Goal: Information Seeking & Learning: Check status

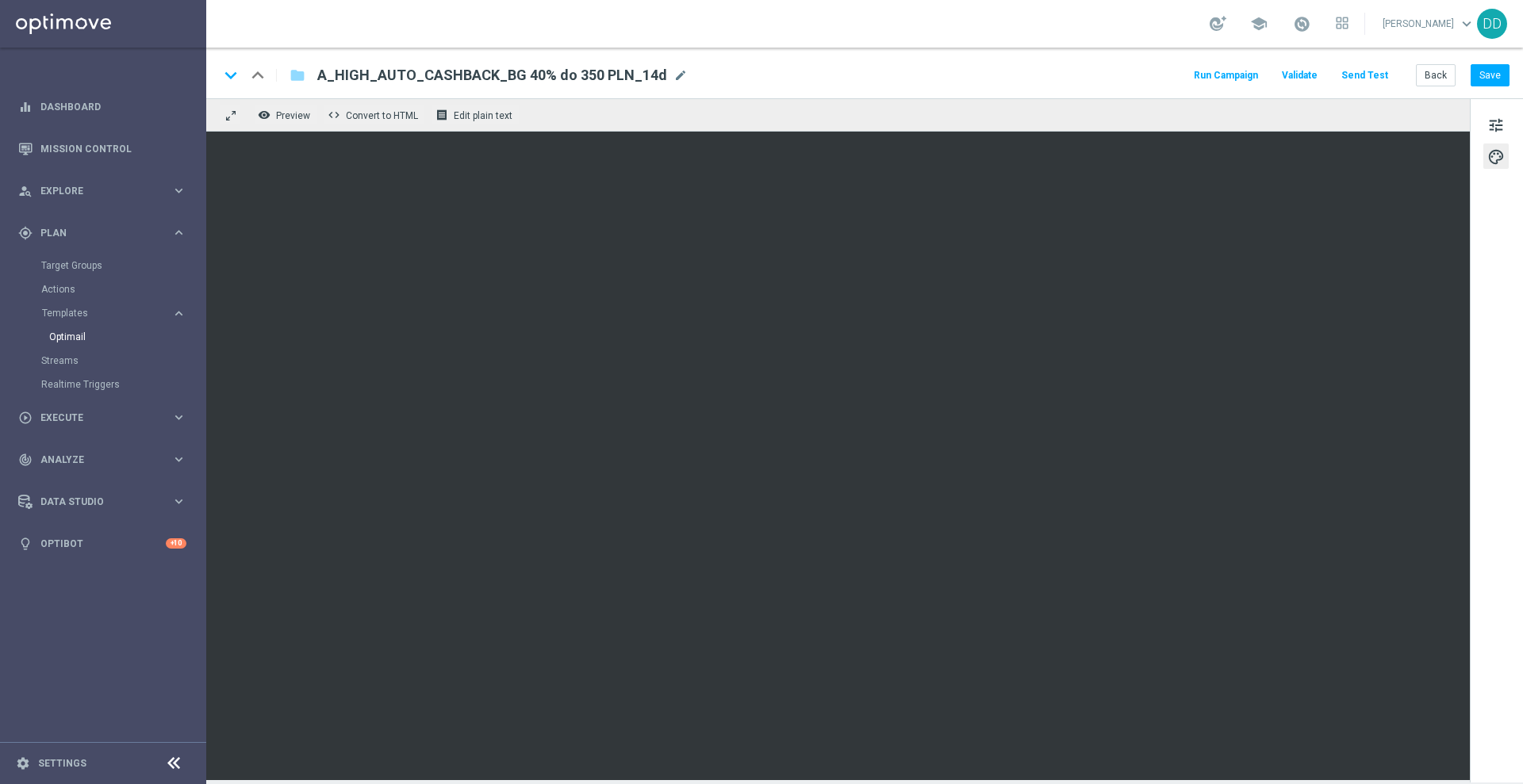
click at [82, 335] on link "Optimail" at bounding box center [107, 337] width 116 height 13
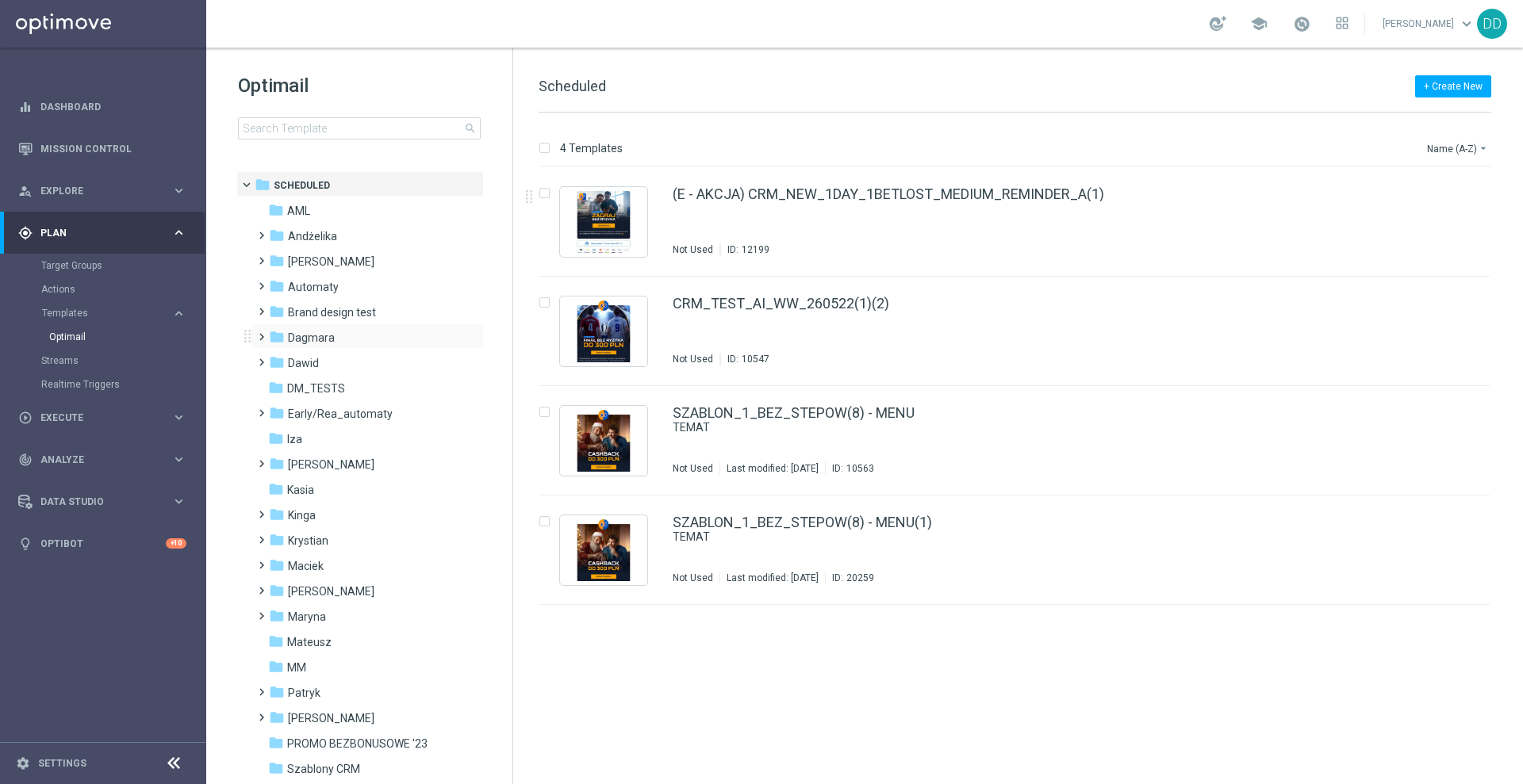
click at [262, 333] on span at bounding box center [258, 330] width 7 height 7
click at [295, 357] on icon "folder" at bounding box center [291, 361] width 16 height 16
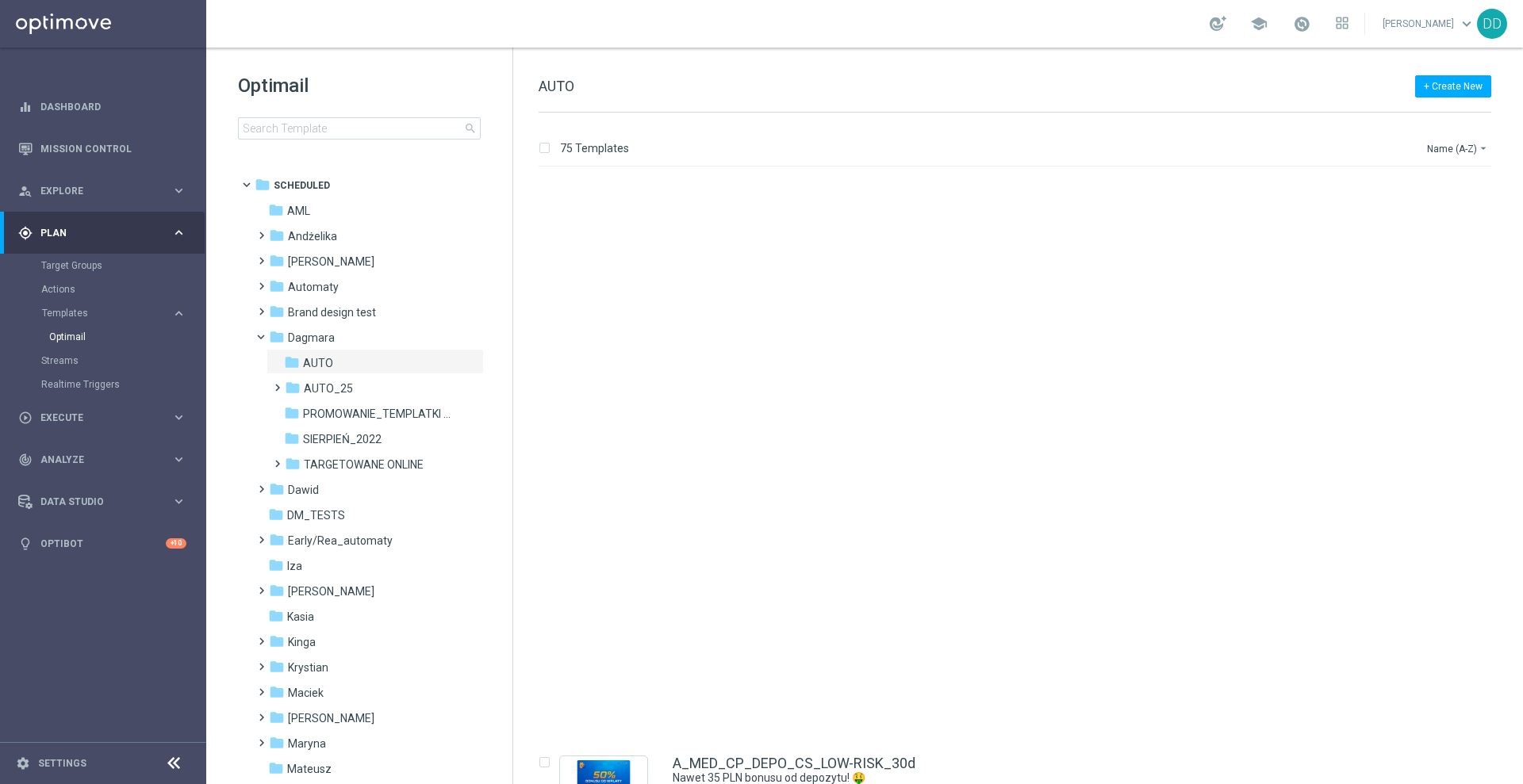
scroll to position [5058, 0]
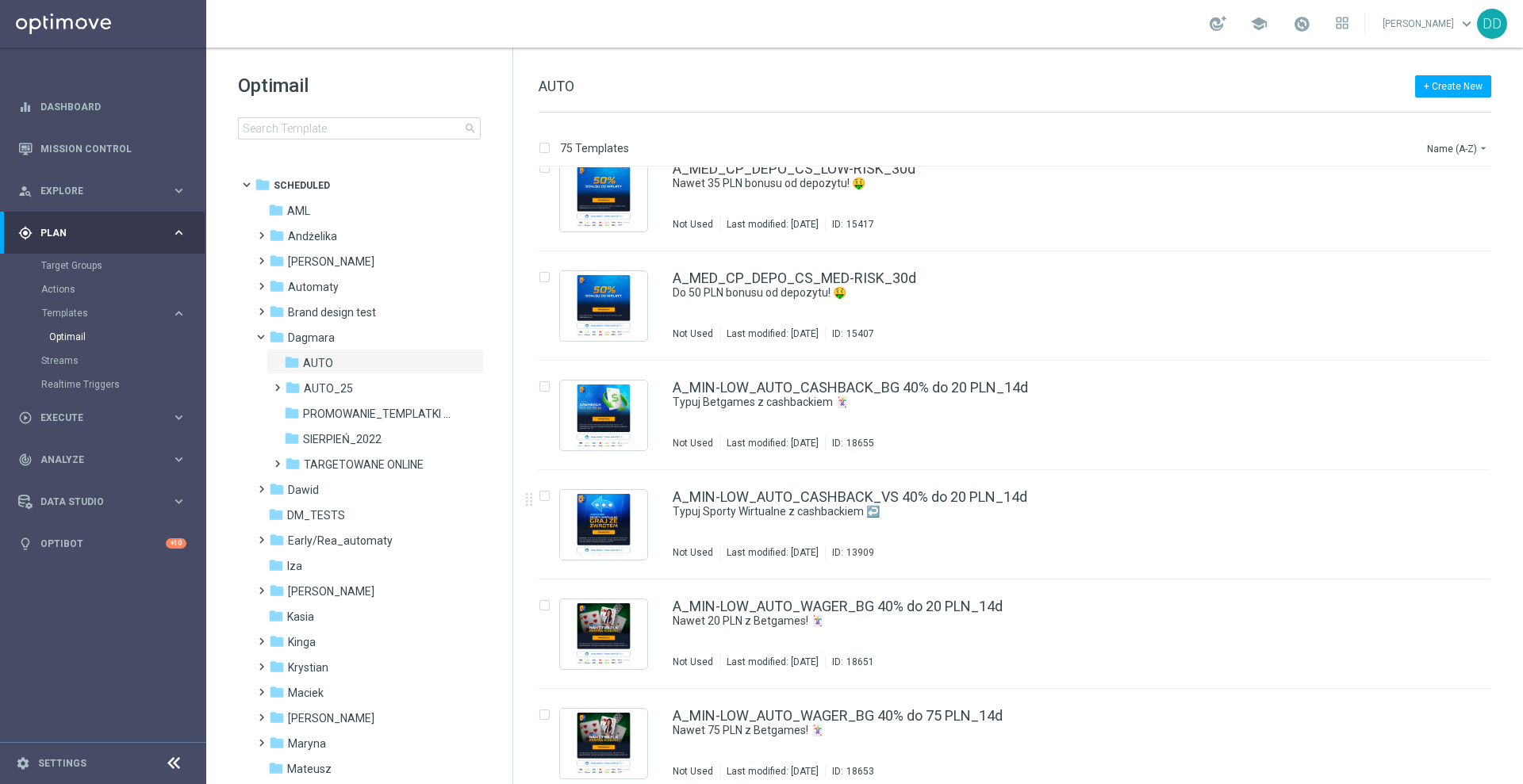
drag, startPoint x: 1521, startPoint y: 679, endPoint x: 1522, endPoint y: 770, distance: 91.0
click at [1522, 770] on div "75 Templates Name (A-Z) arrow_drop_down Drag here to set row groups Drag here t…" at bounding box center [1018, 448] width 1009 height 671
drag, startPoint x: 1521, startPoint y: 684, endPoint x: 1518, endPoint y: 716, distance: 32.1
click at [1520, 776] on div "75 Templates Name (A-Z) arrow_drop_down Drag here to set row groups Drag here t…" at bounding box center [1018, 448] width 1009 height 671
drag, startPoint x: 1521, startPoint y: 677, endPoint x: 1520, endPoint y: 773, distance: 96.0
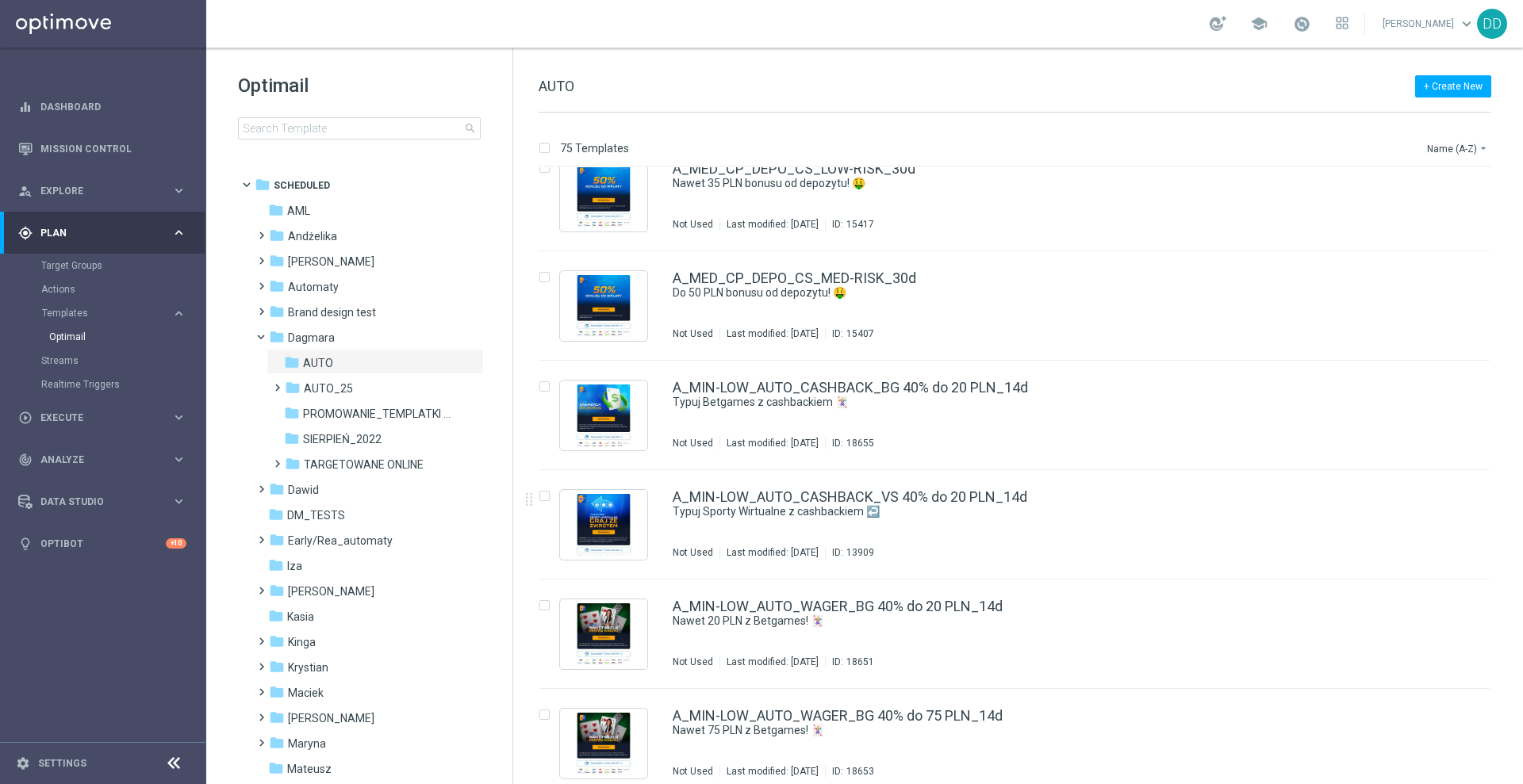
click at [1520, 773] on div "75 Templates Name (A-Z) arrow_drop_down Drag here to set row groups Drag here t…" at bounding box center [1018, 448] width 1009 height 671
click at [309, 137] on input at bounding box center [359, 128] width 243 height 22
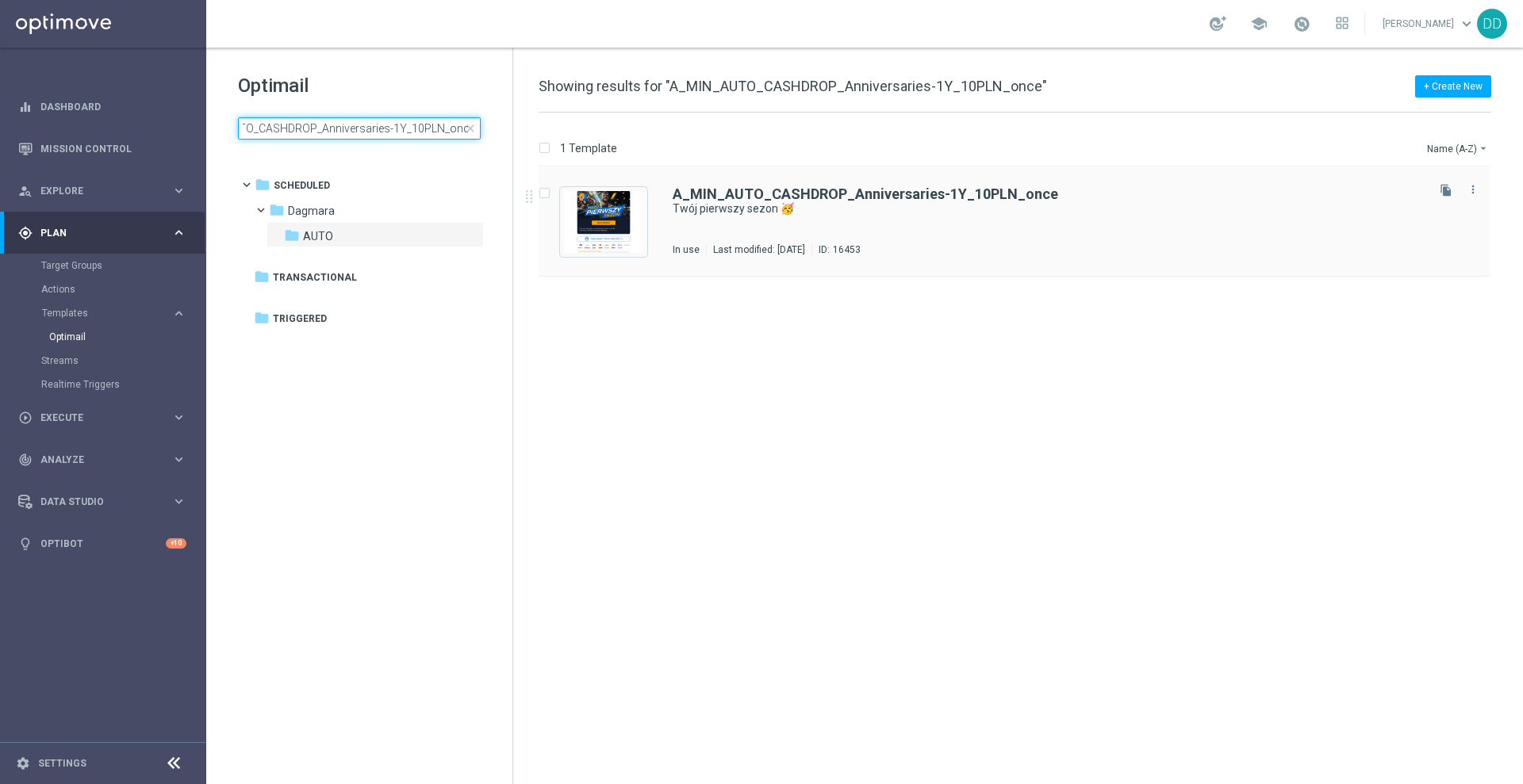
type input "A_MIN_AUTO_CASHDROP_Anniversaries-1Y_10PLN_once"
click at [911, 230] on div "A_MIN_AUTO_CASHDROP_Anniversaries-1Y_10PLN_once Twój pierwszy sezon 🥳 In use La…" at bounding box center [1047, 222] width 750 height 69
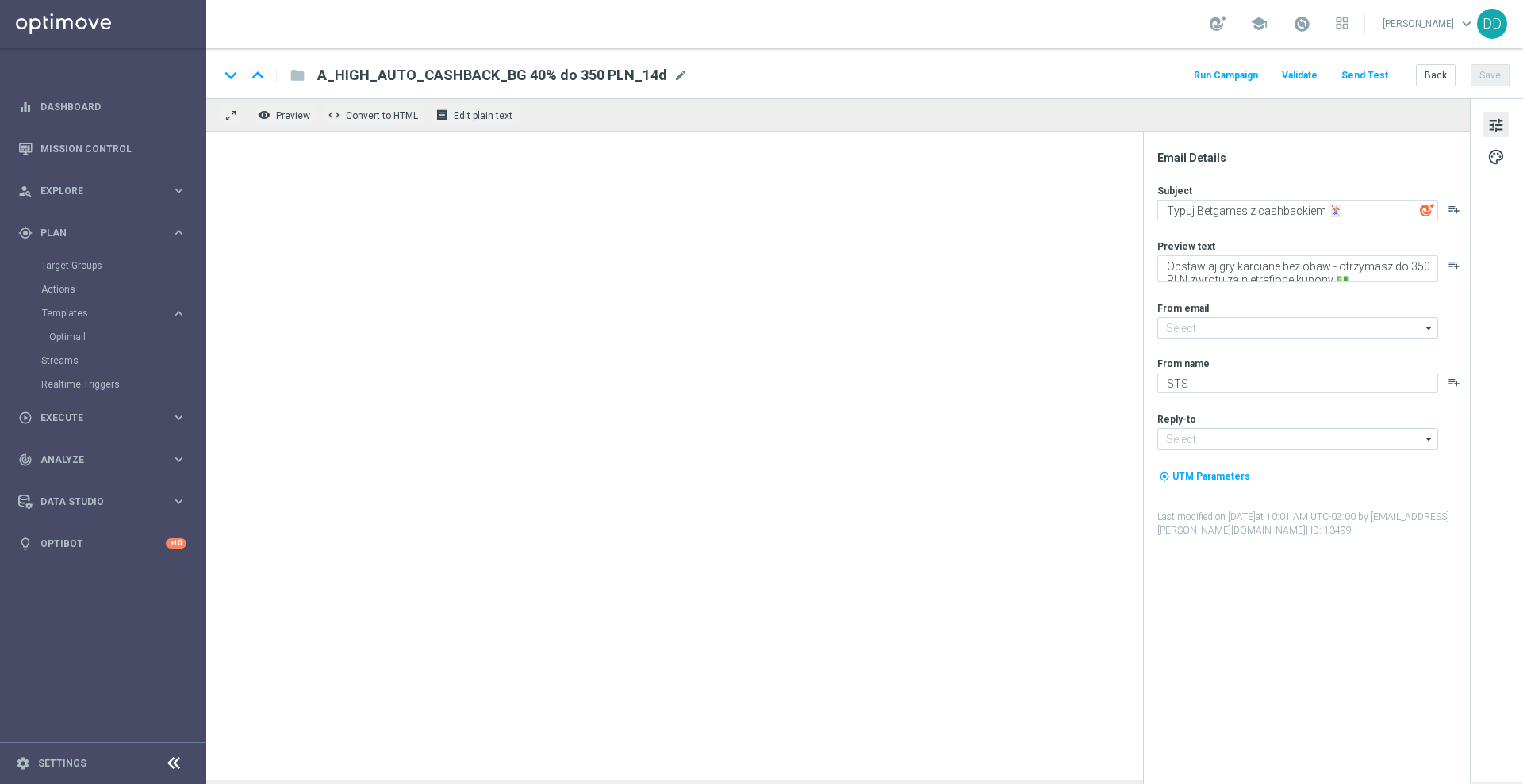
type input "oferta@sts.pl"
type input "kontakt@sts.pl"
type textarea "Twój pierwszy sezon 🥳"
type textarea "Prezent już czeka, sprawdź swoje konto 👉"
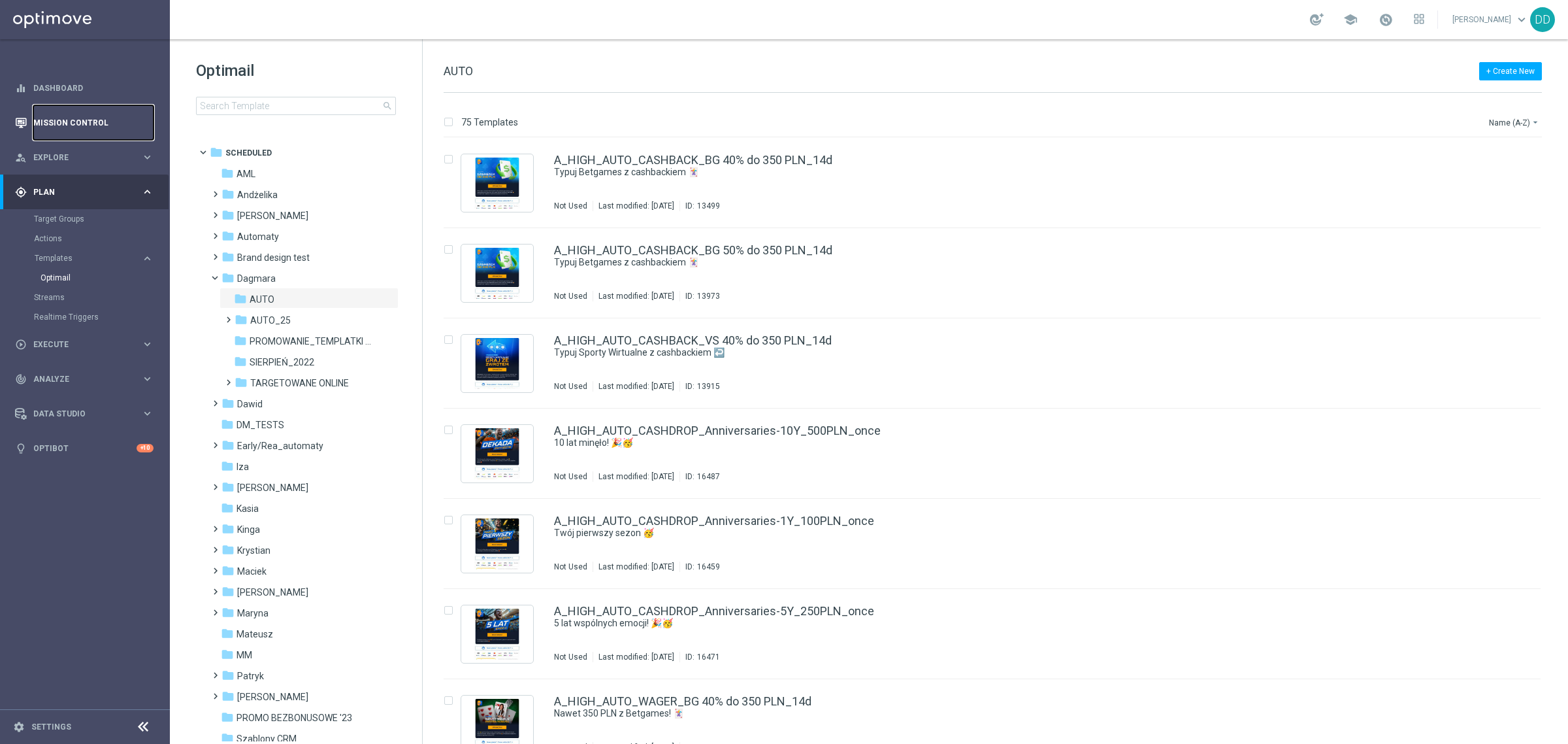
click at [80, 124] on link "Mission Control" at bounding box center [93, 122] width 120 height 34
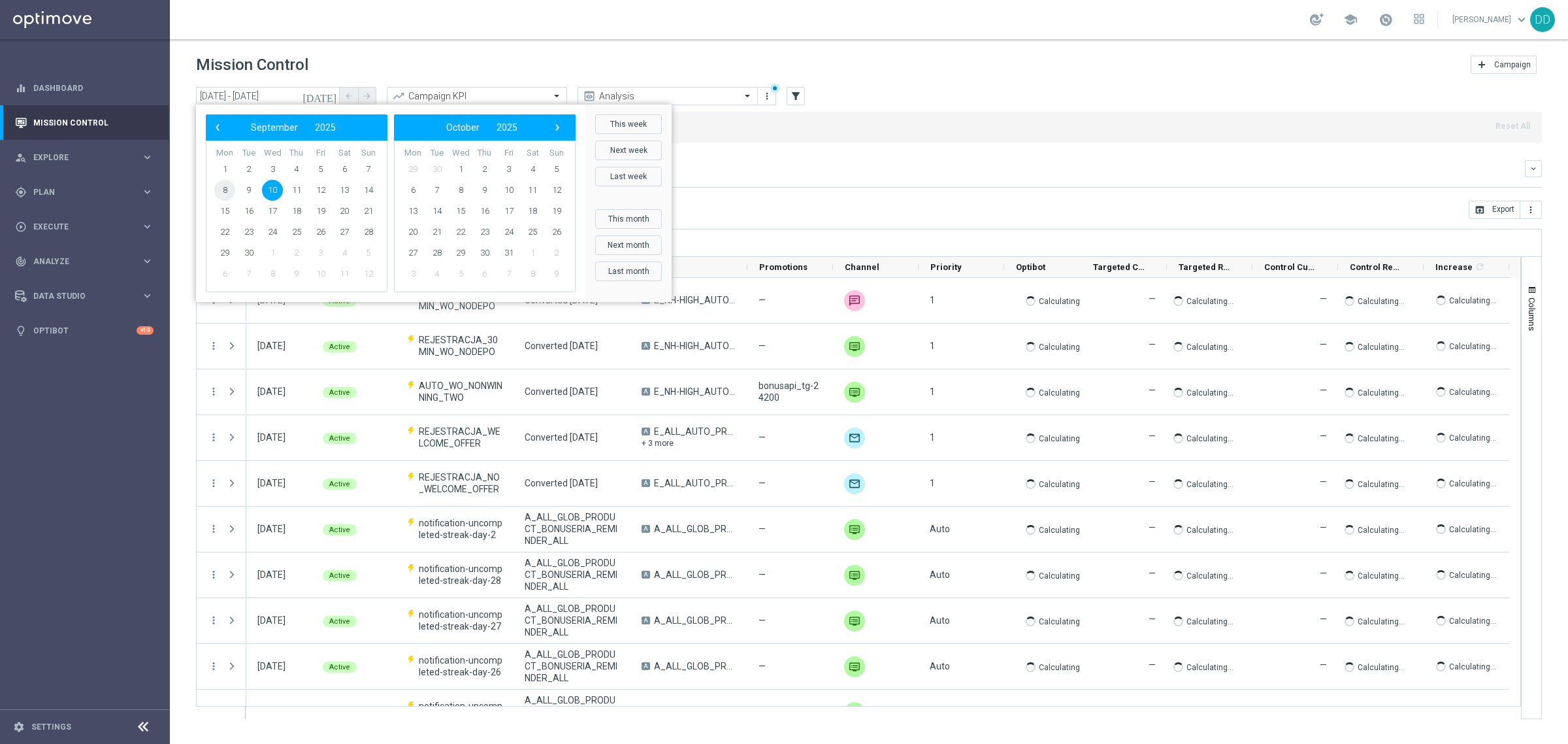
click at [226, 189] on span "8" at bounding box center [224, 190] width 21 height 21
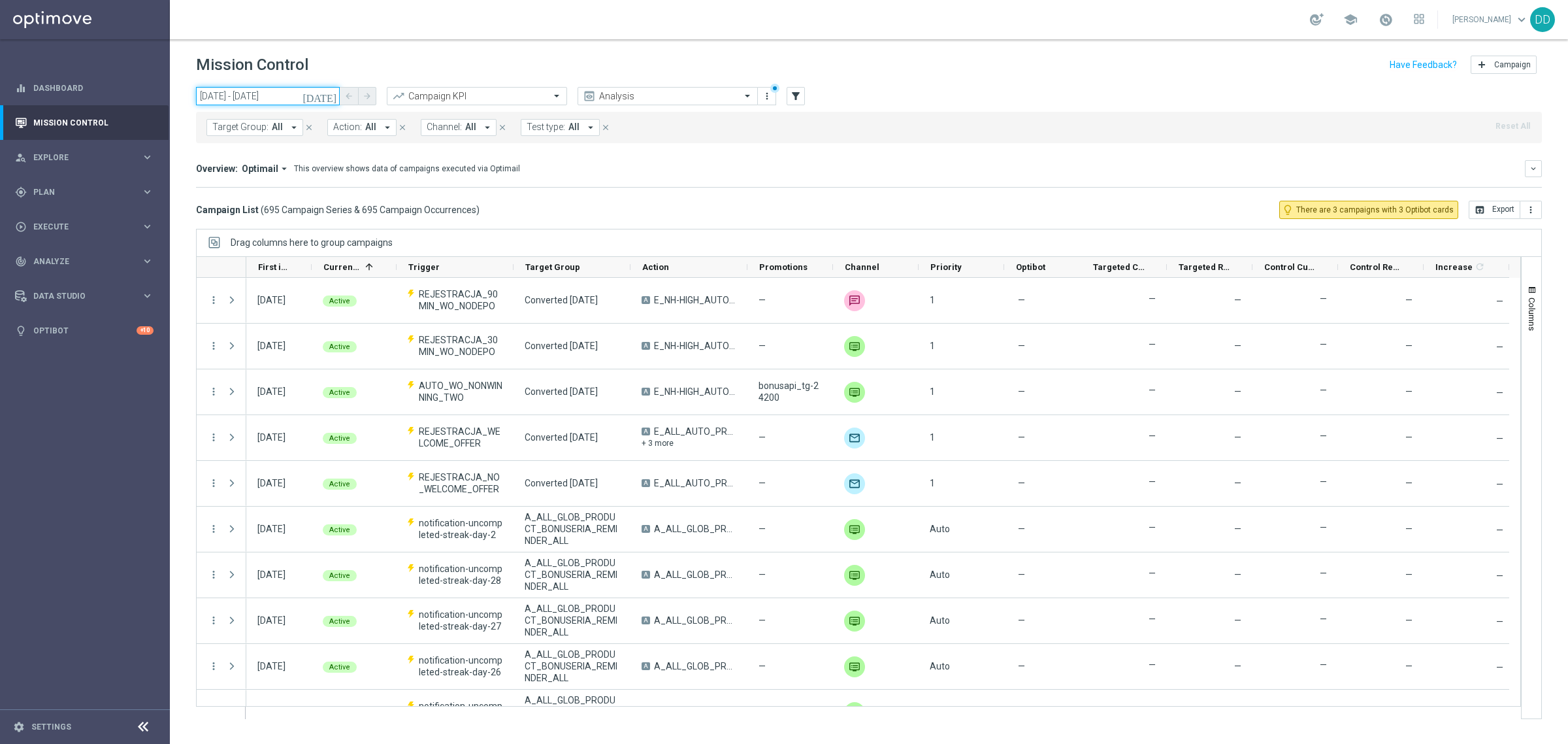
click at [285, 95] on input "[DATE] - [DATE]" at bounding box center [268, 96] width 144 height 18
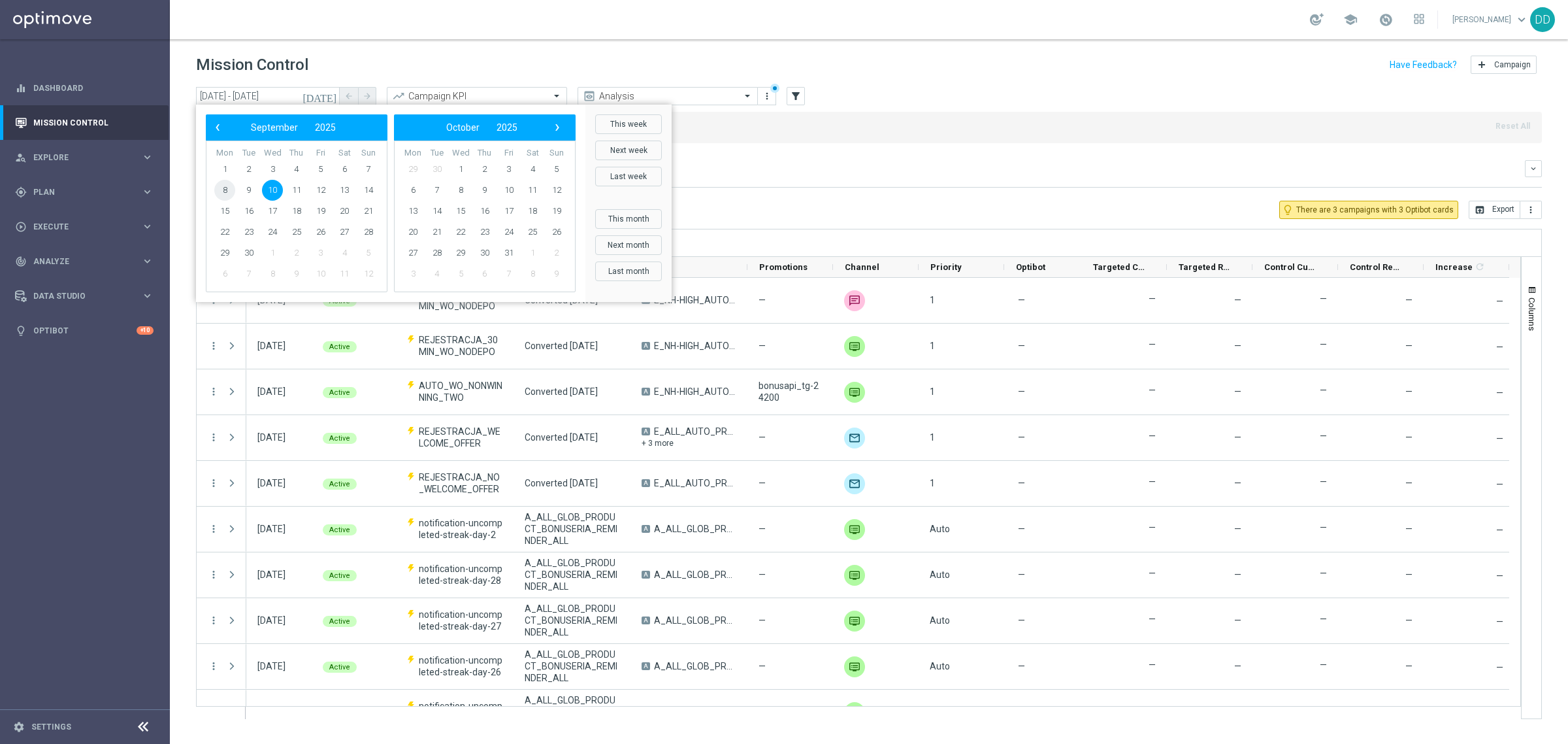
click at [232, 187] on span "8" at bounding box center [224, 190] width 21 height 21
click at [232, 187] on span "8" at bounding box center [224, 190] width 21 height 21
type input "[DATE] - [DATE]"
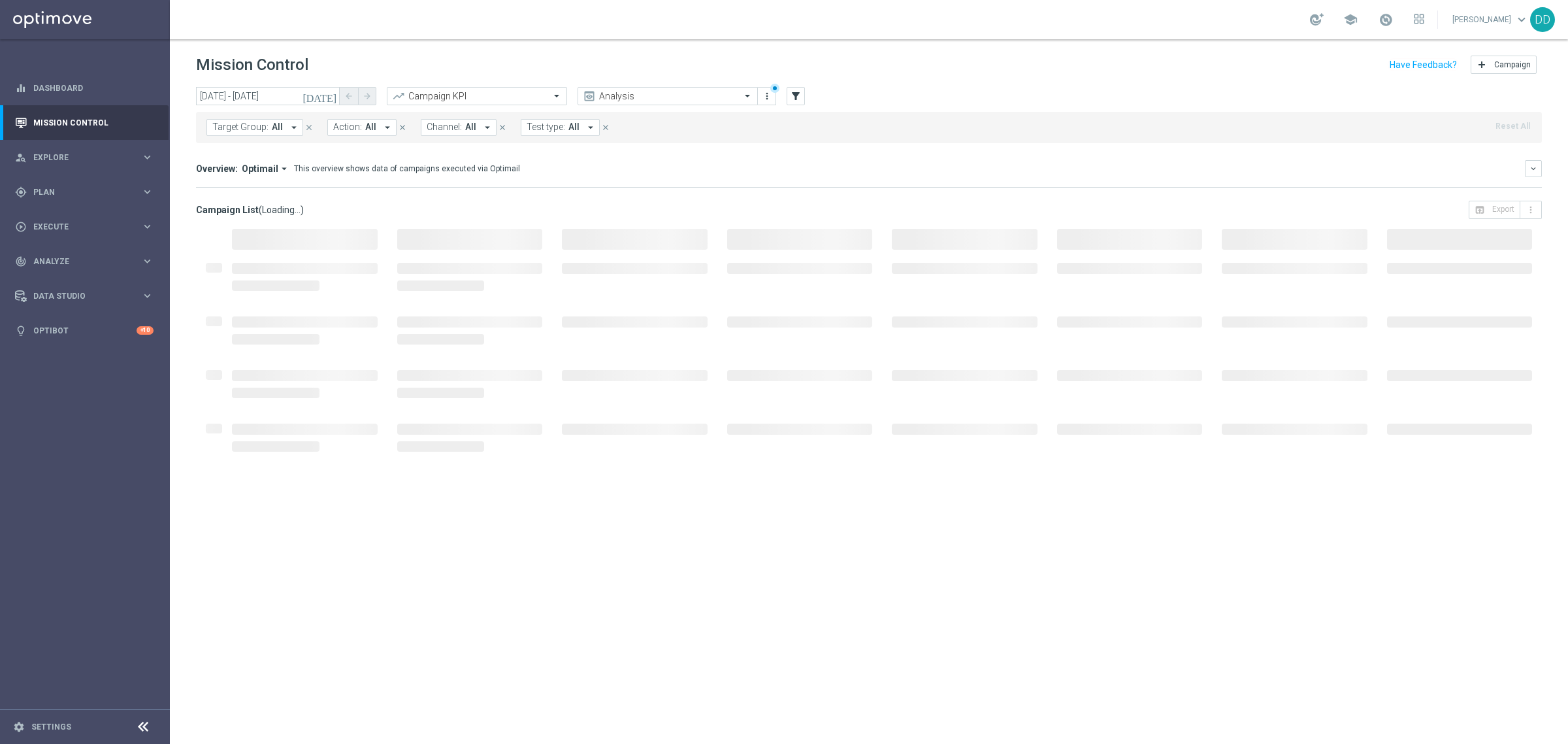
click at [288, 129] on icon "arrow_drop_down" at bounding box center [294, 127] width 11 height 11
click at [279, 170] on icon "arrow_drop_down" at bounding box center [284, 168] width 11 height 11
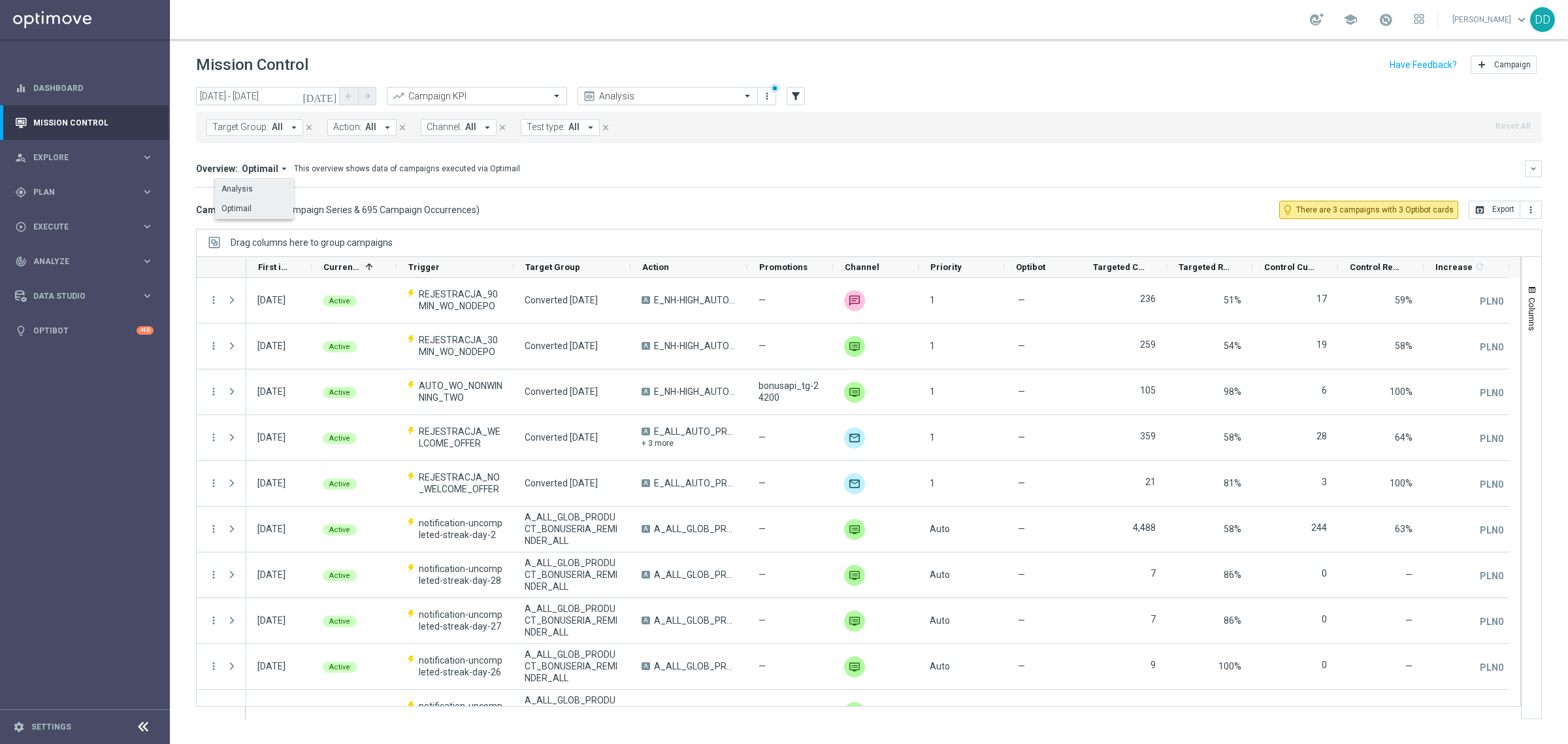
click at [259, 187] on div "Analysis" at bounding box center [253, 189] width 77 height 18
click at [530, 94] on input "text" at bounding box center [464, 96] width 140 height 11
click at [716, 135] on div "Target Group: All arrow_drop_down close Action: All arrow_drop_down close Chann…" at bounding box center [869, 127] width 1346 height 32
click at [454, 132] on span "Channel:" at bounding box center [444, 127] width 35 height 11
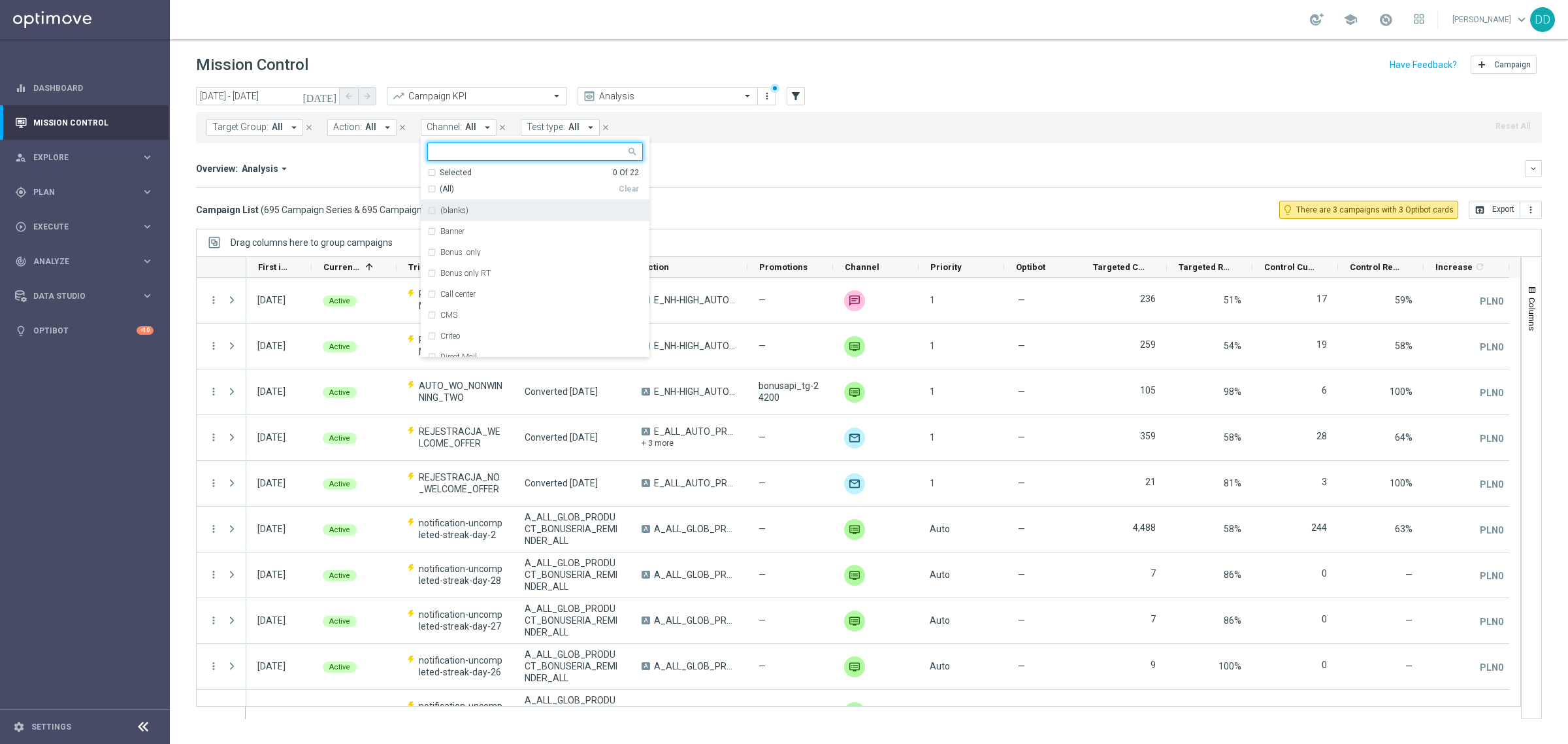
click at [383, 123] on icon "arrow_drop_down" at bounding box center [387, 127] width 11 height 11
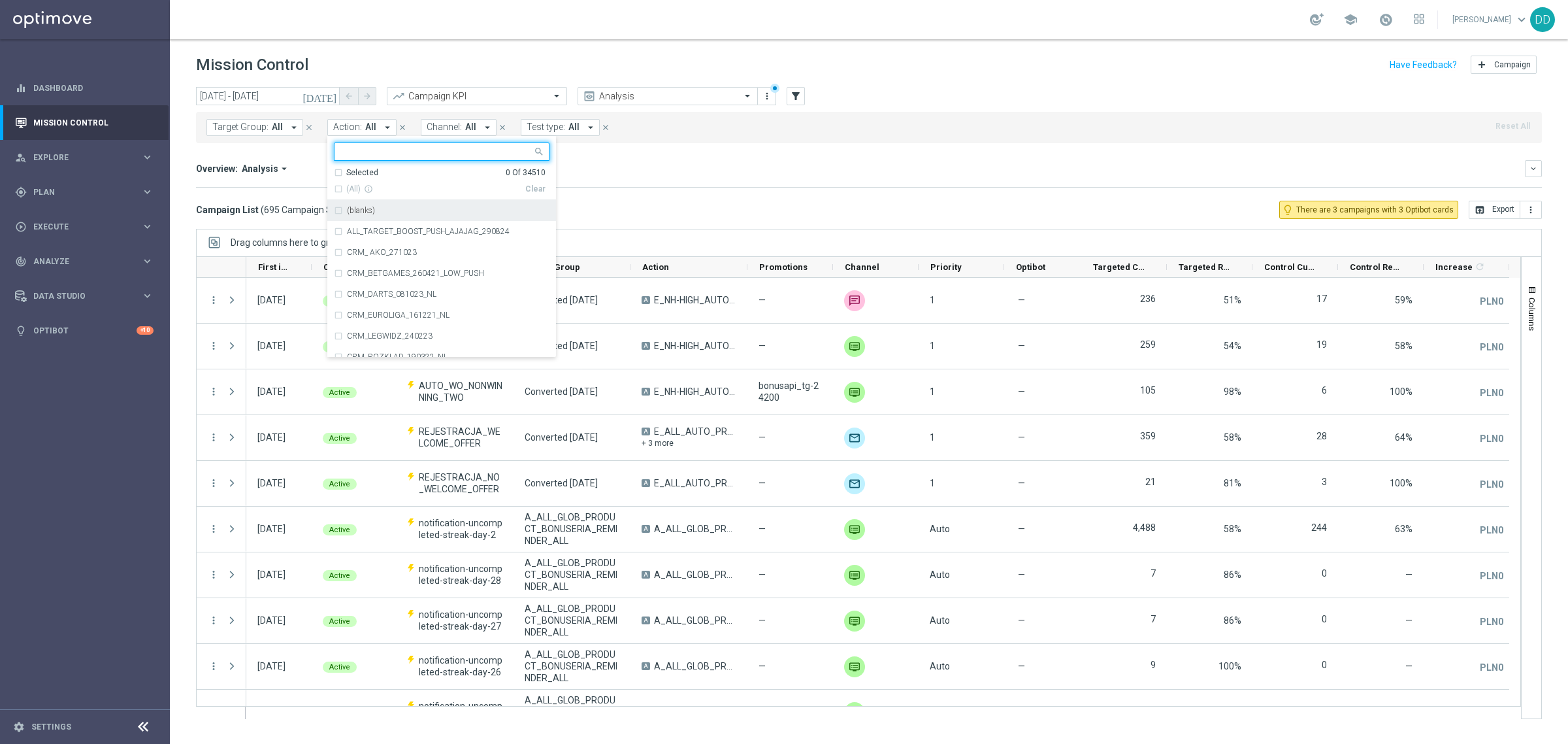
click at [562, 129] on span "Test type:" at bounding box center [546, 127] width 38 height 11
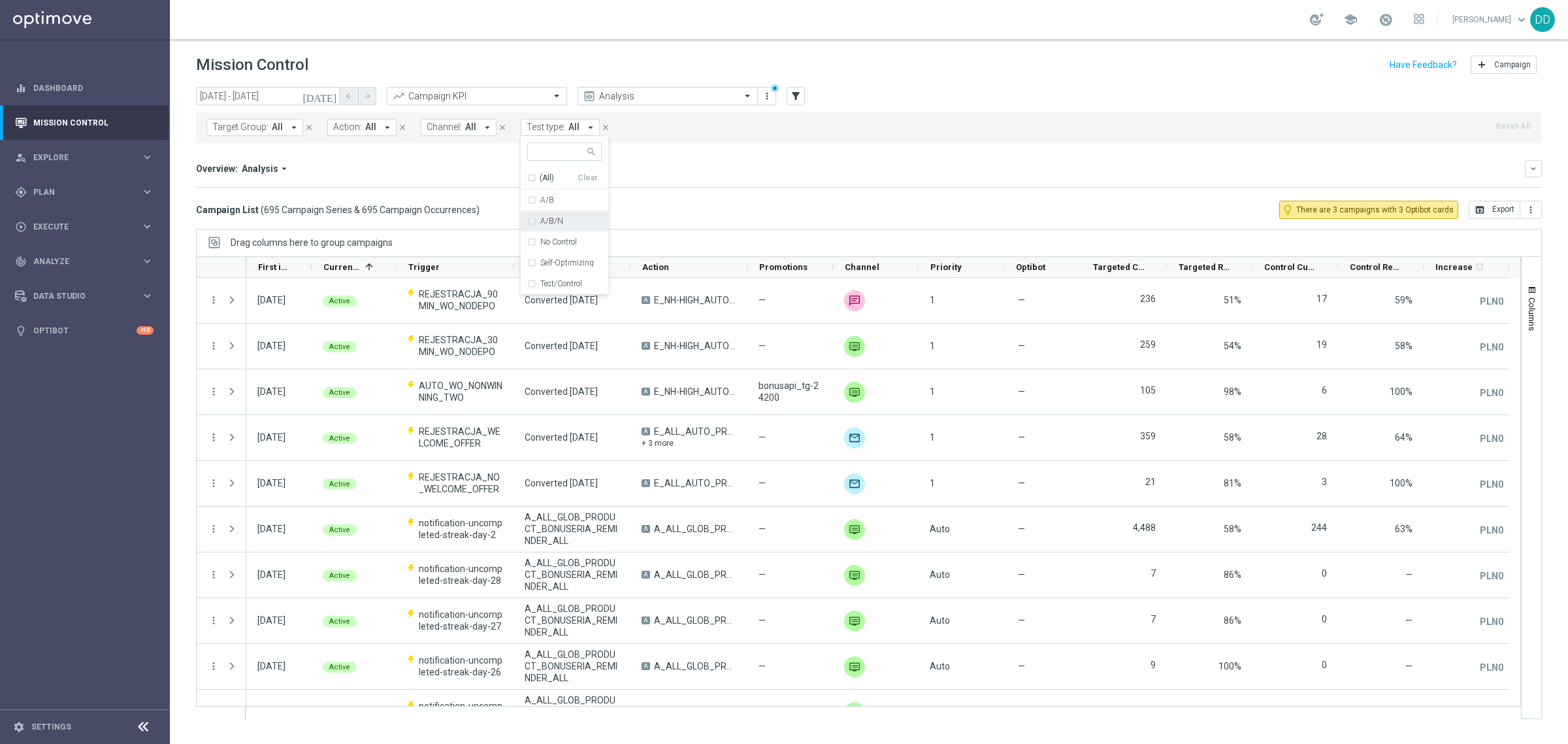
click at [708, 168] on div "Overview: Analysis arrow_drop_down" at bounding box center [860, 168] width 1329 height 11
click at [798, 96] on icon "filter_alt" at bounding box center [795, 96] width 11 height 11
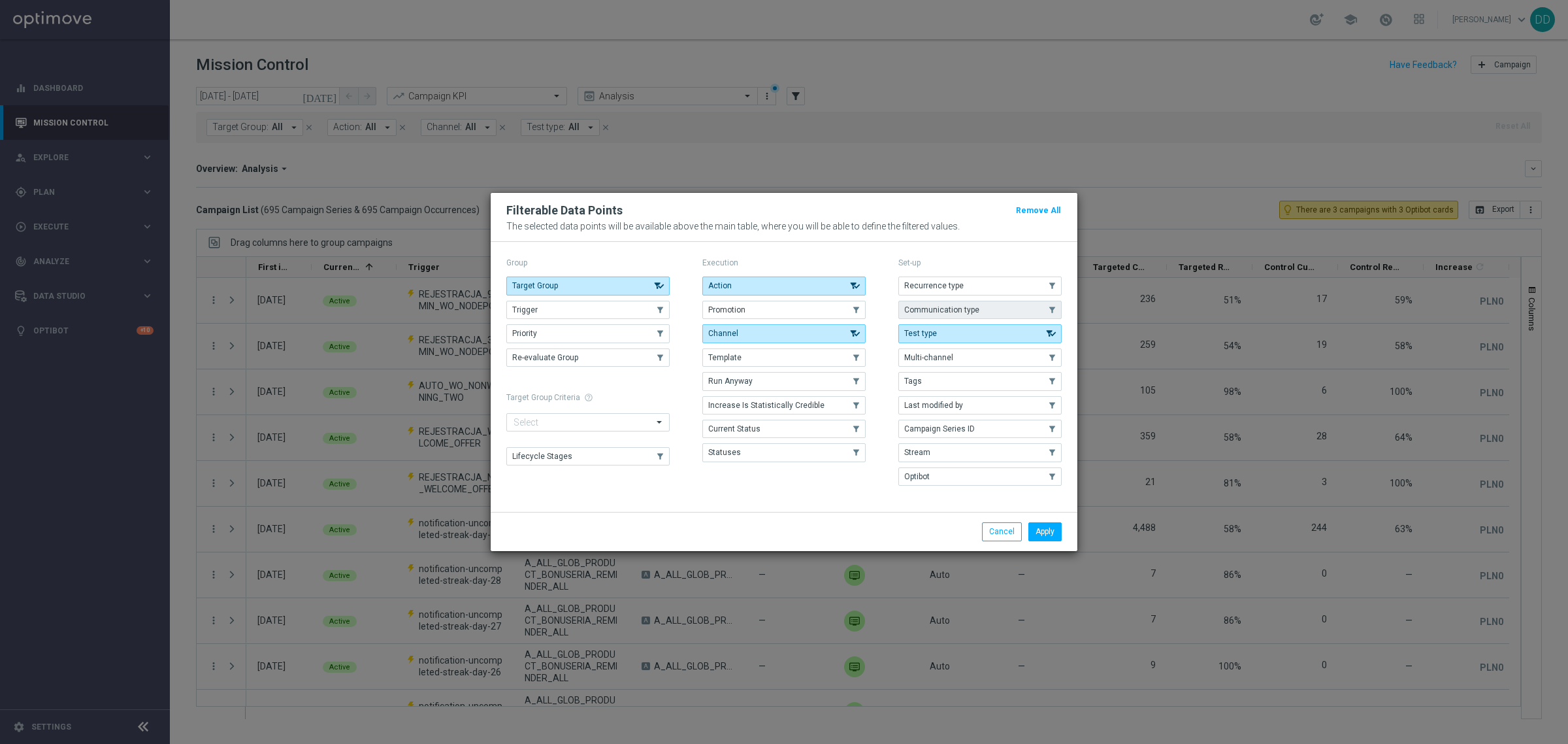
click at [984, 309] on button "Communication type" at bounding box center [980, 309] width 163 height 18
click at [1042, 536] on button "Apply" at bounding box center [1044, 531] width 33 height 18
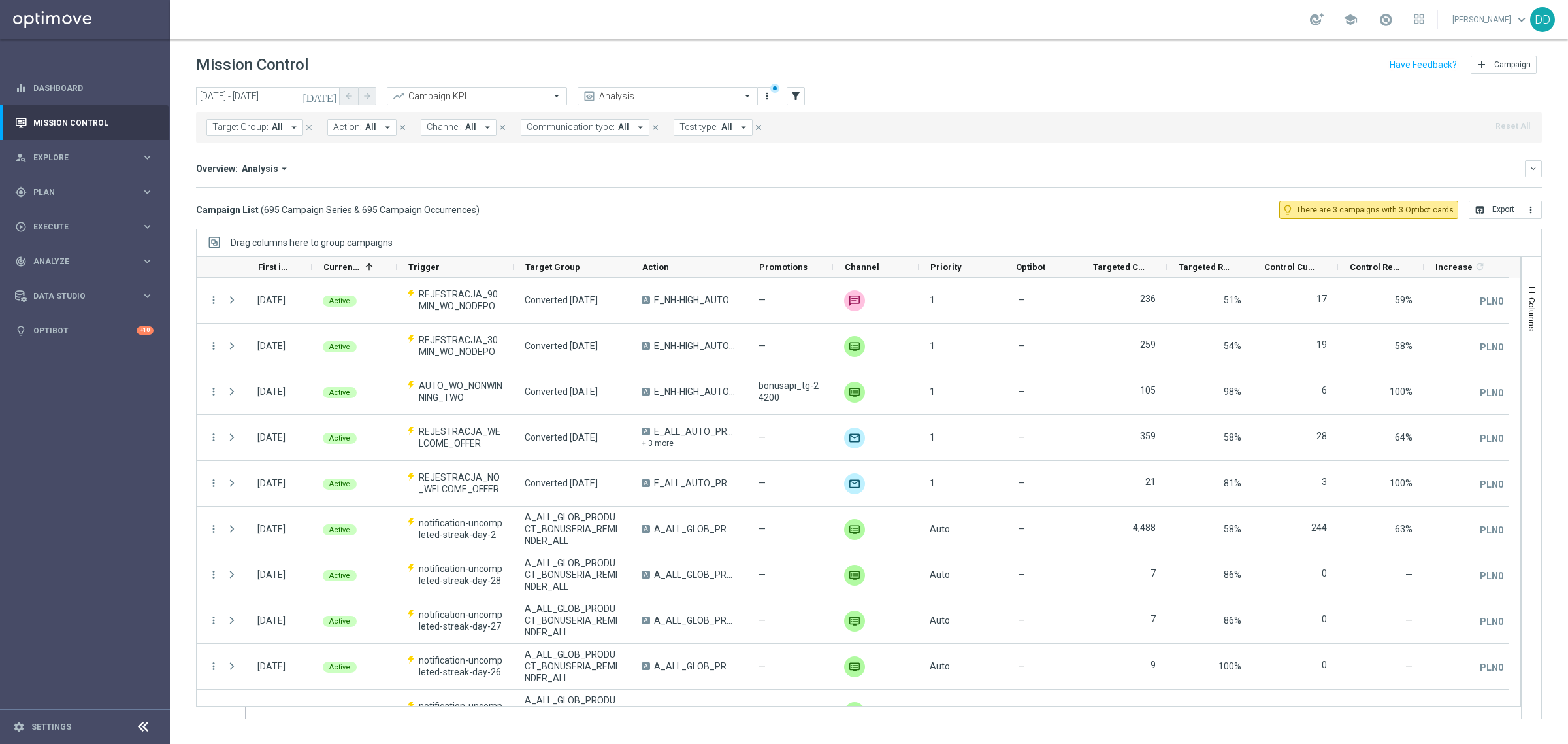
click at [619, 127] on span "All" at bounding box center [623, 127] width 11 height 11
click at [619, 128] on span "All" at bounding box center [623, 127] width 11 height 11
click at [791, 96] on icon "filter_alt" at bounding box center [795, 96] width 11 height 11
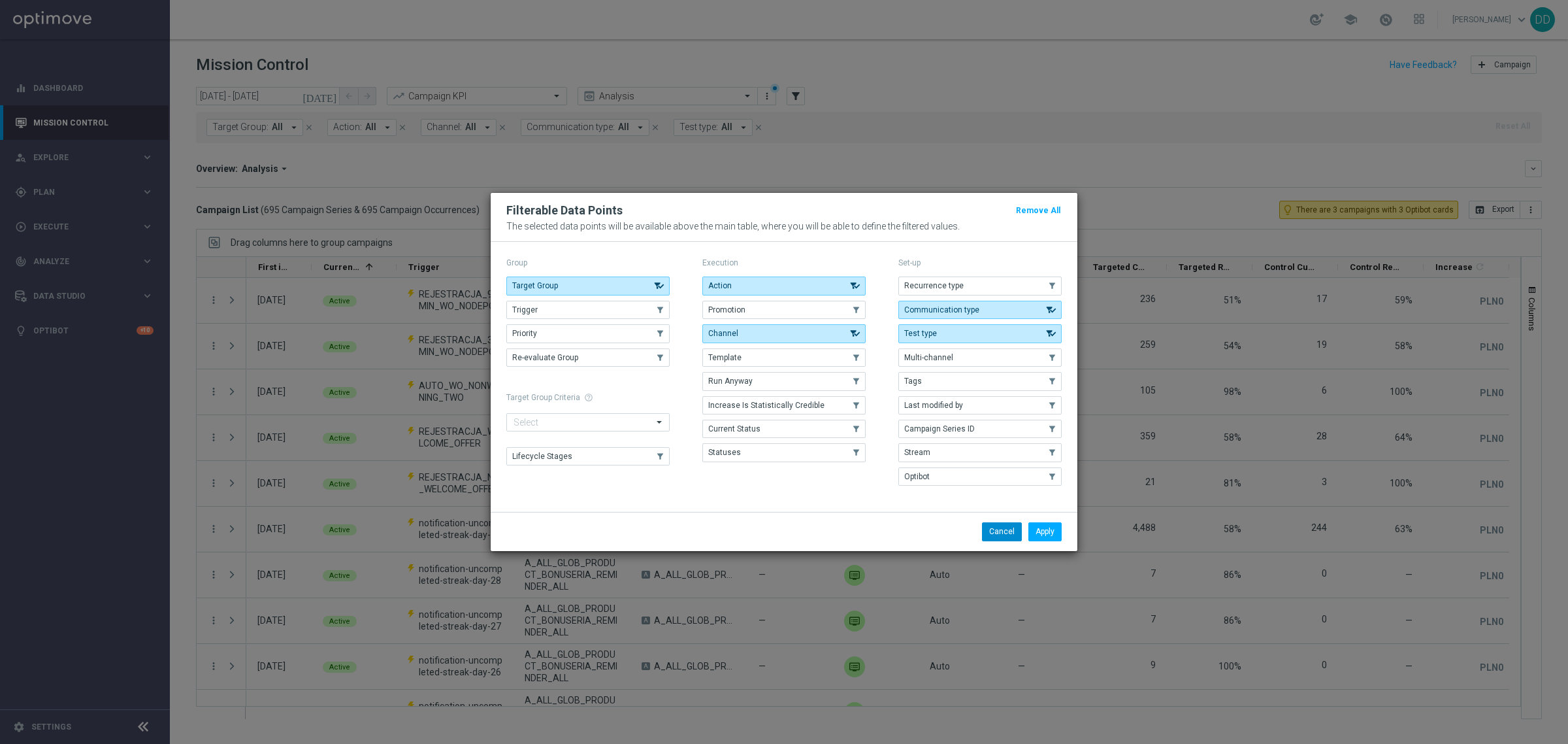
click at [1011, 538] on button "Cancel" at bounding box center [1001, 531] width 40 height 18
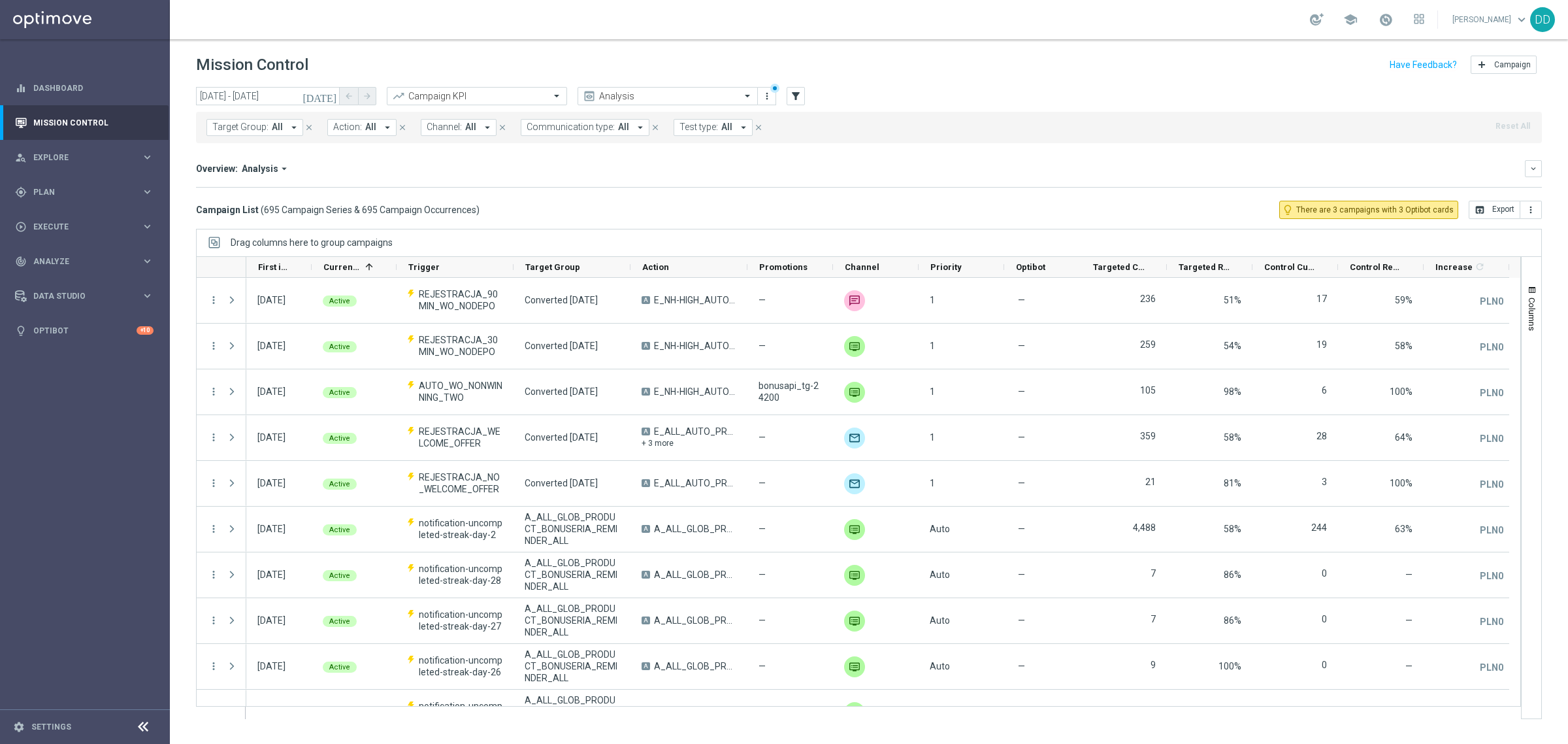
click at [371, 129] on span "All" at bounding box center [371, 127] width 11 height 11
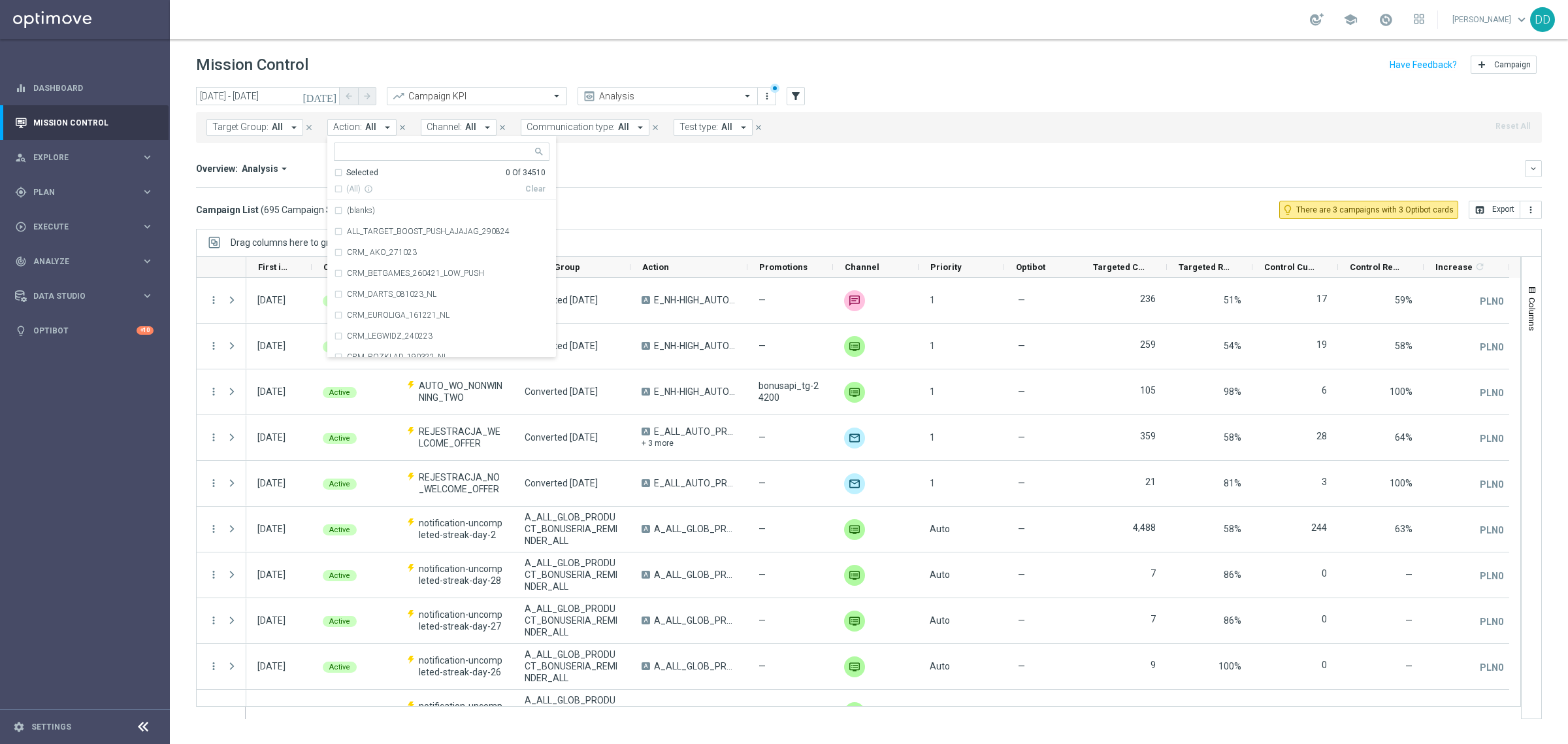
click at [465, 125] on span "All" at bounding box center [470, 127] width 11 height 11
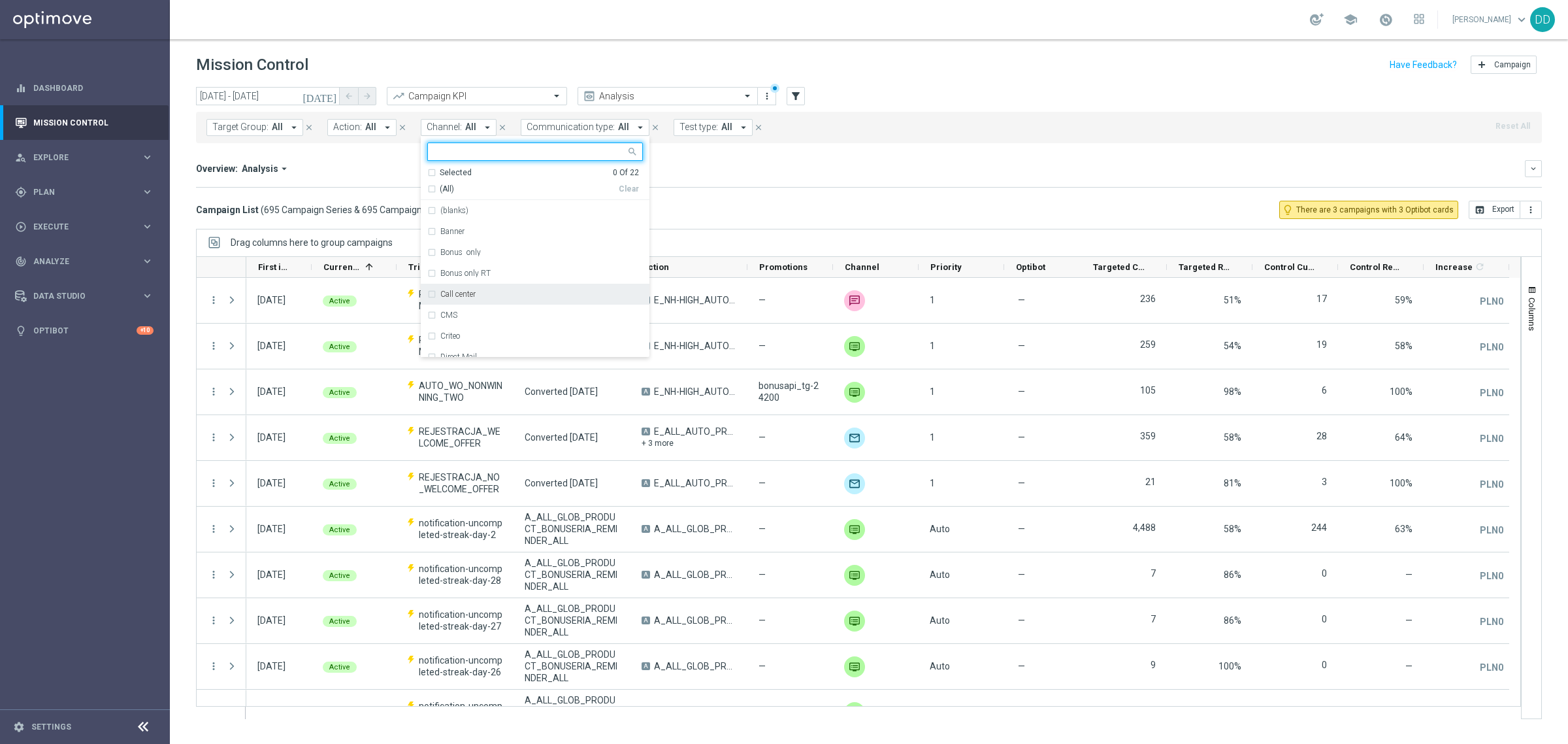
scroll to position [303, 0]
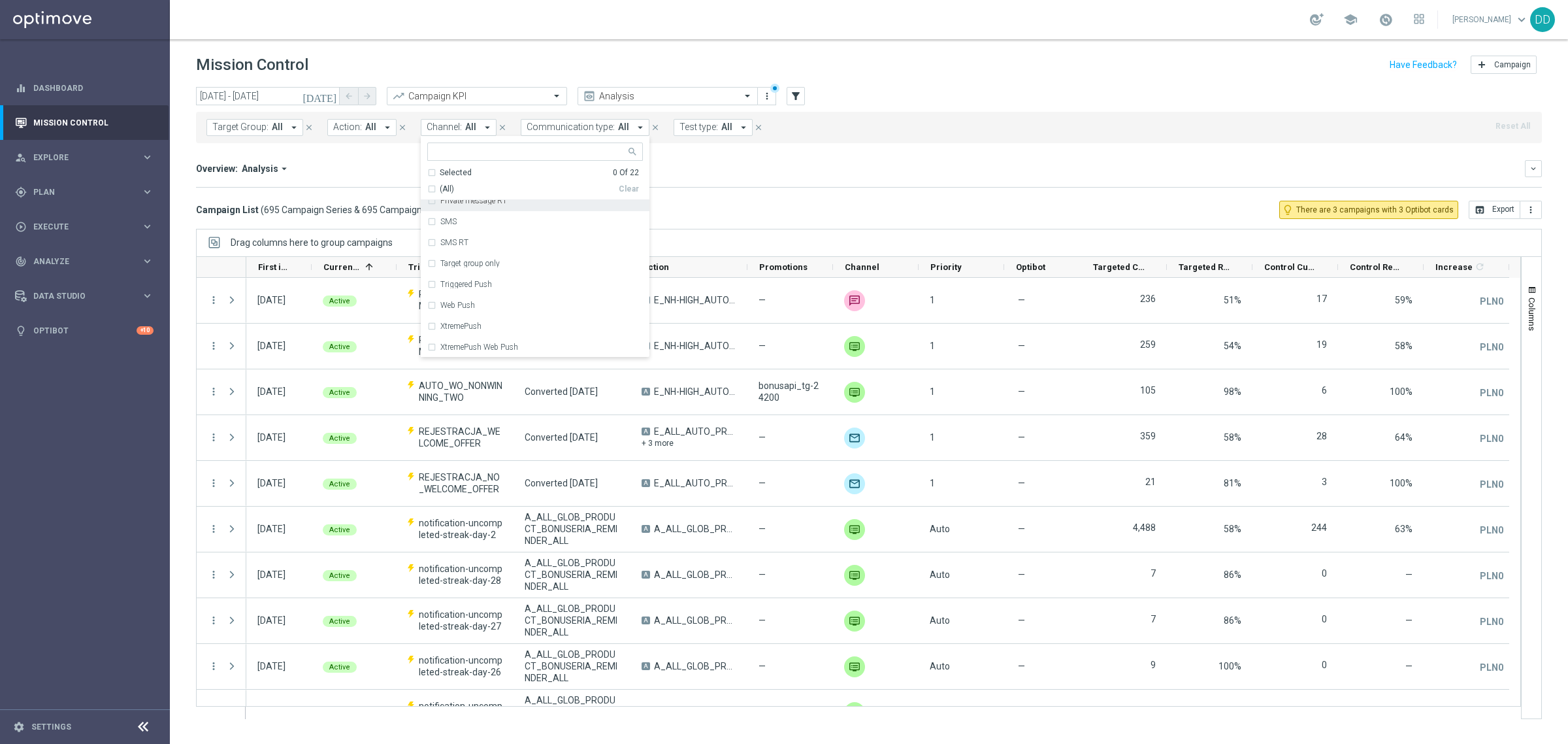
click at [592, 125] on span "Communication type:" at bounding box center [571, 127] width 88 height 11
click at [730, 124] on button "Test type: All arrow_drop_down" at bounding box center [713, 127] width 79 height 17
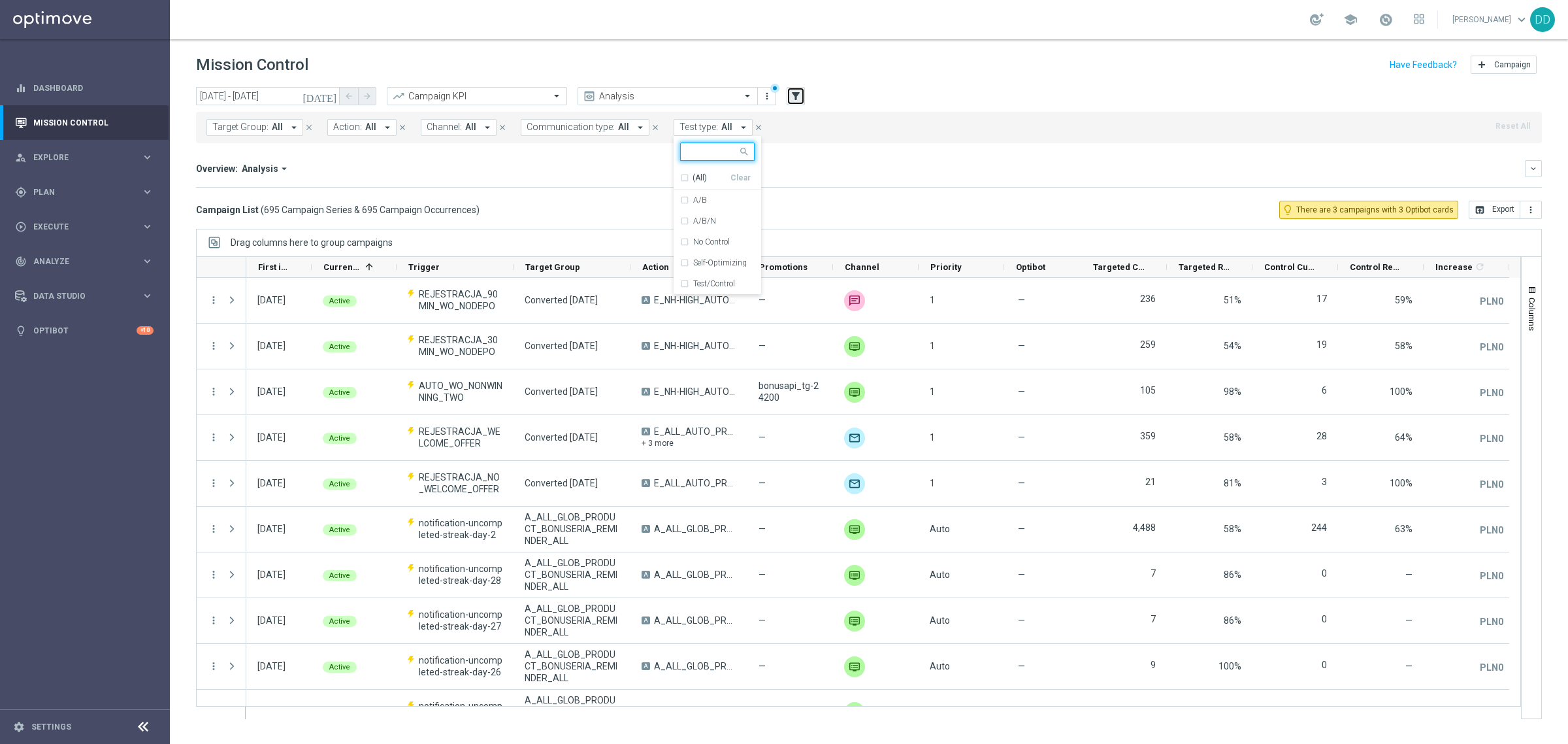
click at [792, 98] on icon "filter_alt" at bounding box center [795, 96] width 11 height 11
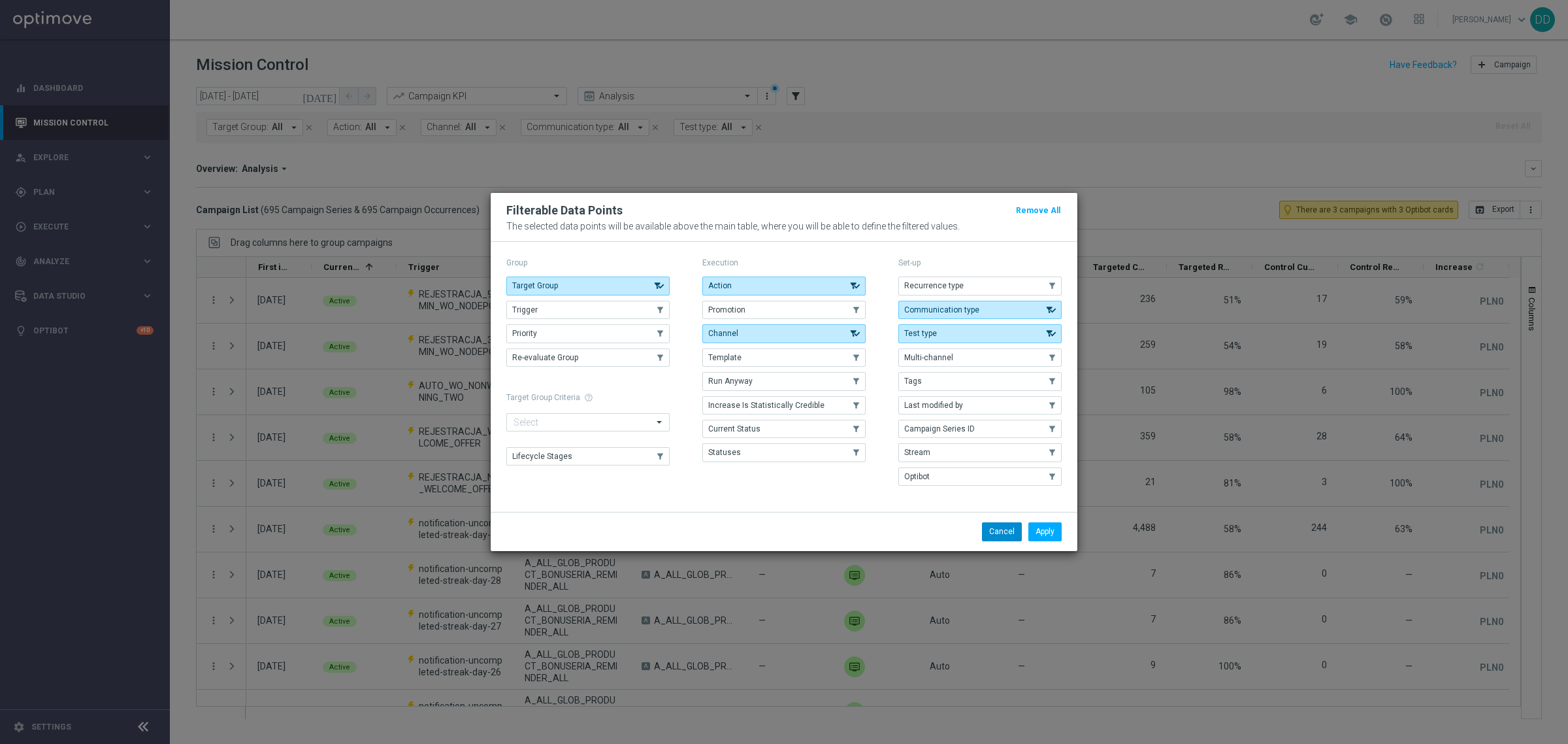
click at [1007, 536] on button "Cancel" at bounding box center [1001, 531] width 40 height 18
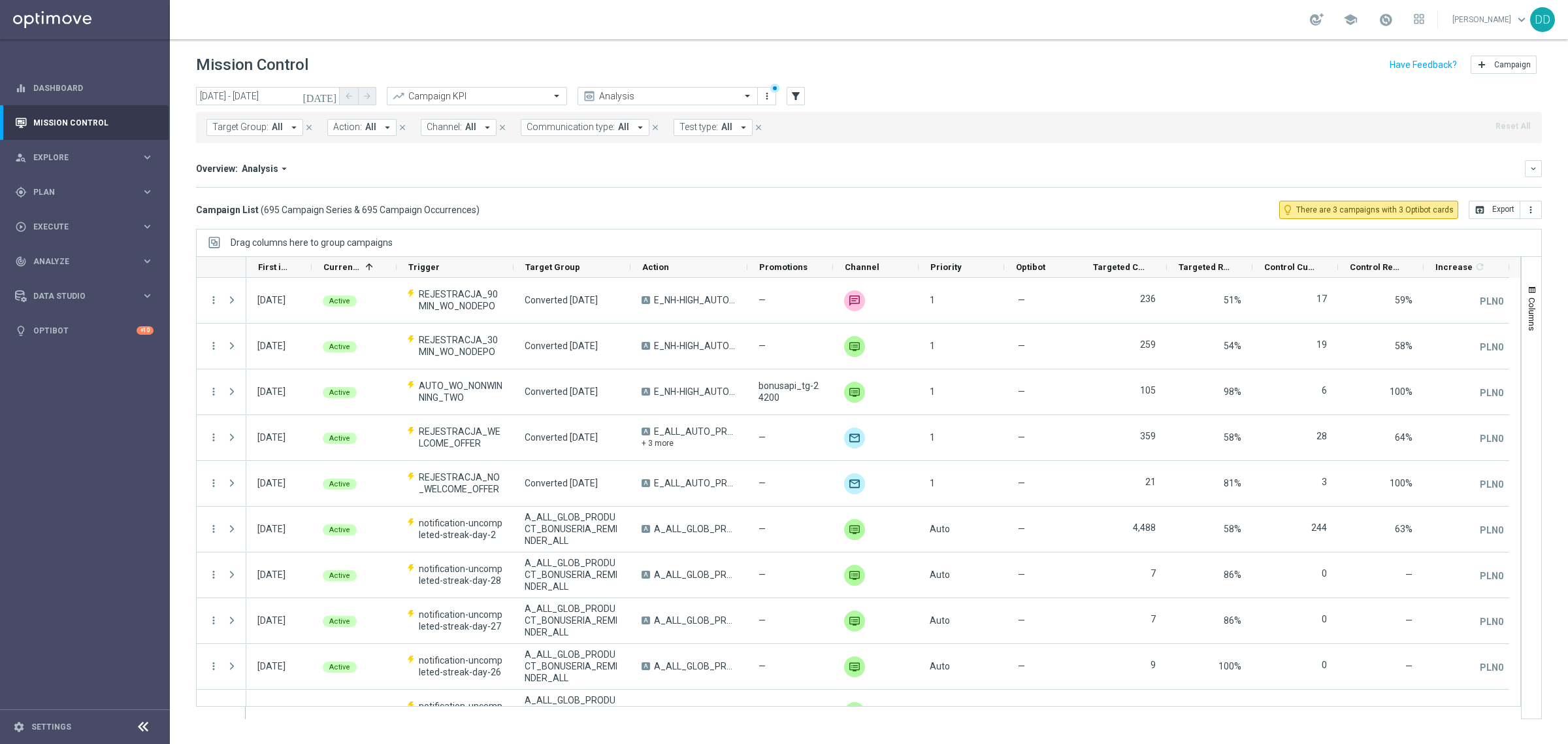
click at [458, 131] on span "Channel:" at bounding box center [444, 127] width 35 height 11
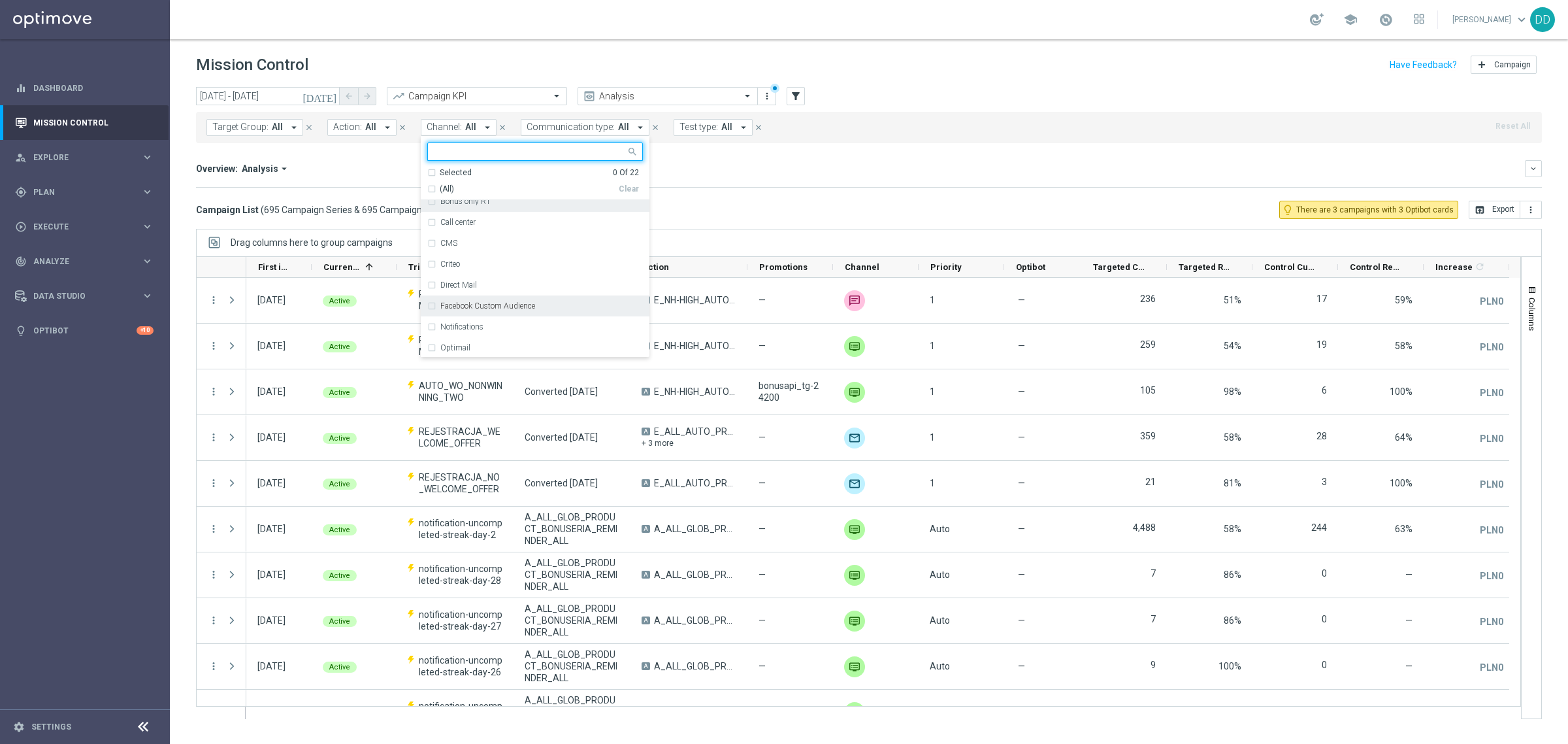
scroll to position [163, 0]
click at [427, 258] on div "Optimail" at bounding box center [535, 256] width 216 height 21
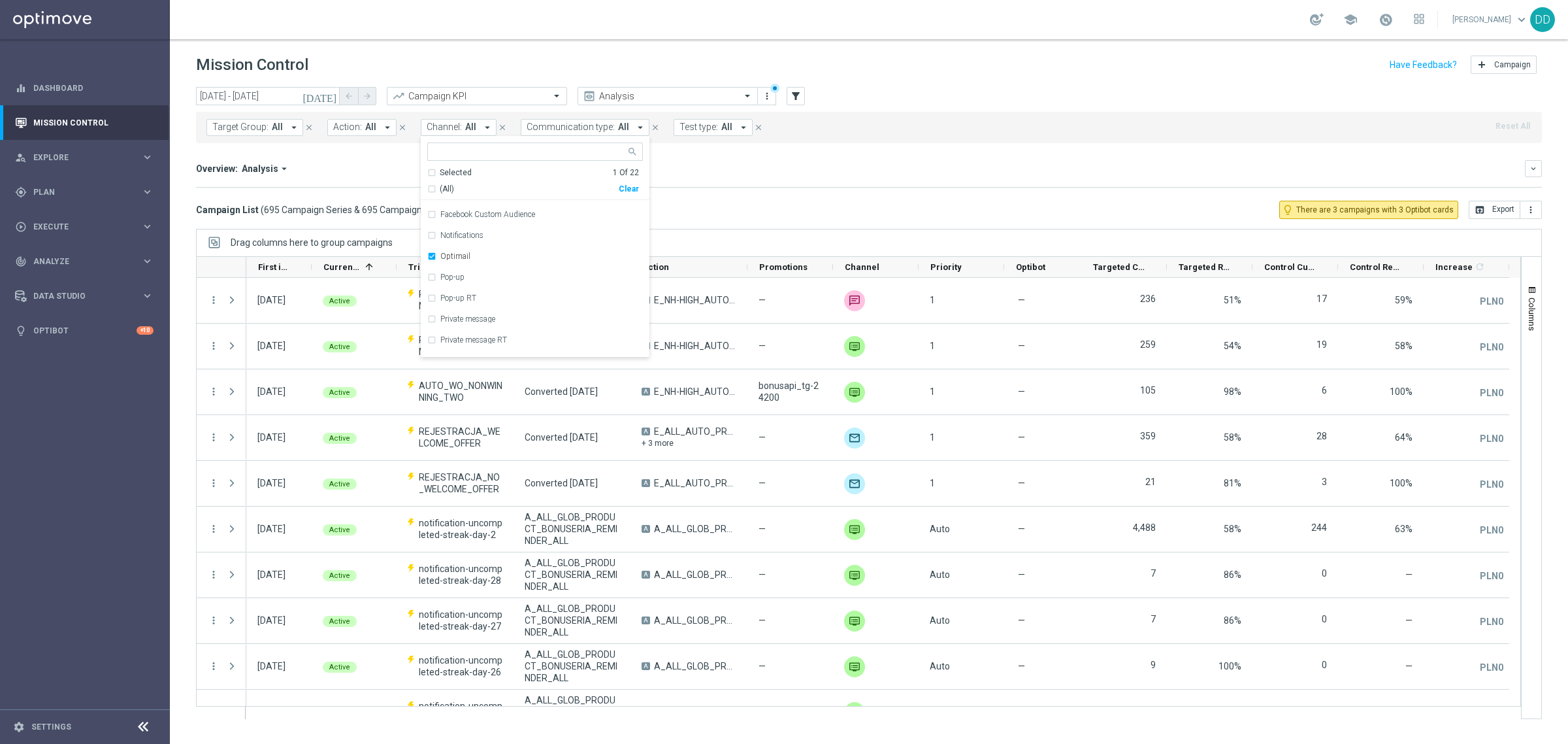
click at [693, 209] on div "Campaign List ( 695 Campaign Series & 695 Campaign Occurrences ) lightbulb_outl…" at bounding box center [869, 210] width 1346 height 18
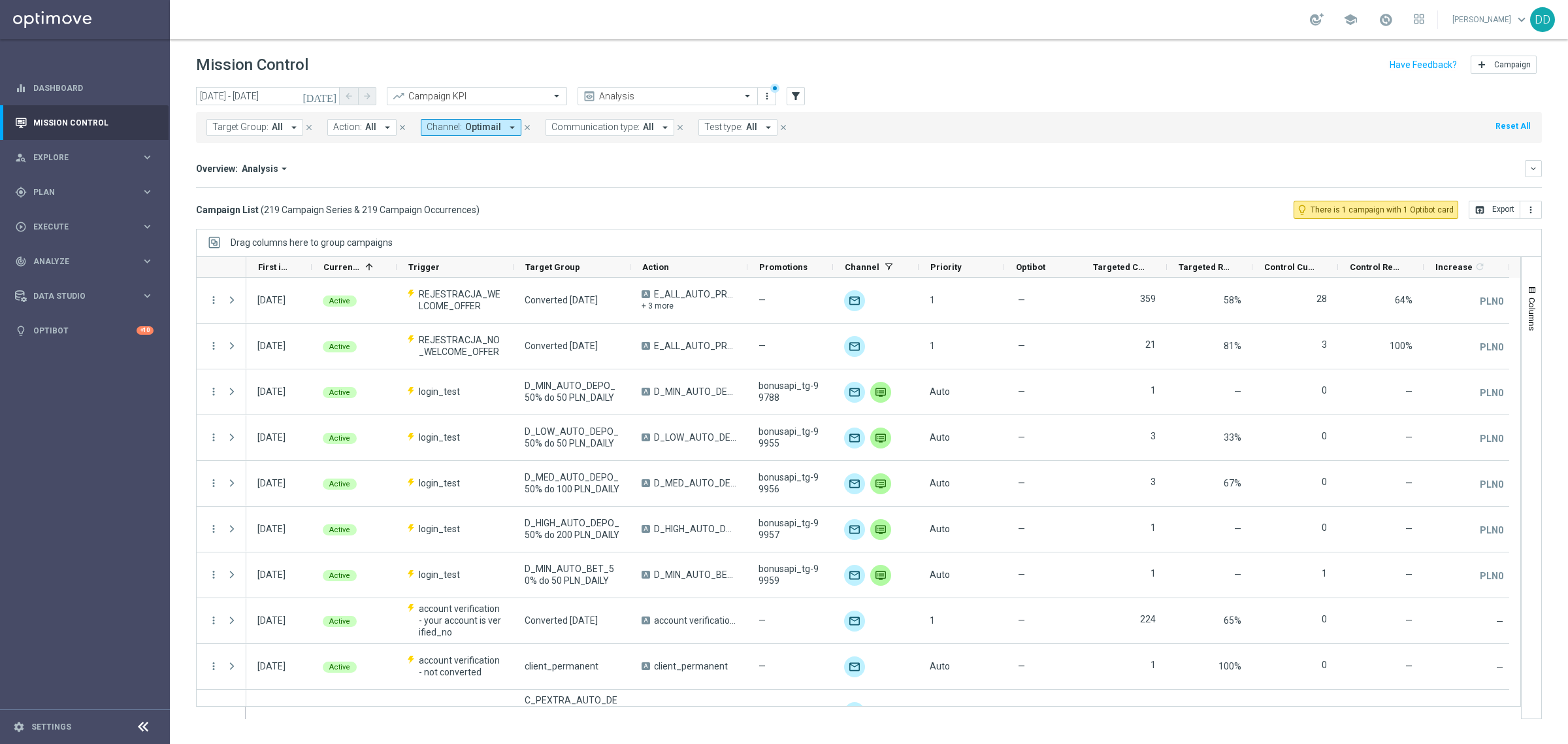
click at [266, 129] on span "Target Group:" at bounding box center [240, 127] width 56 height 11
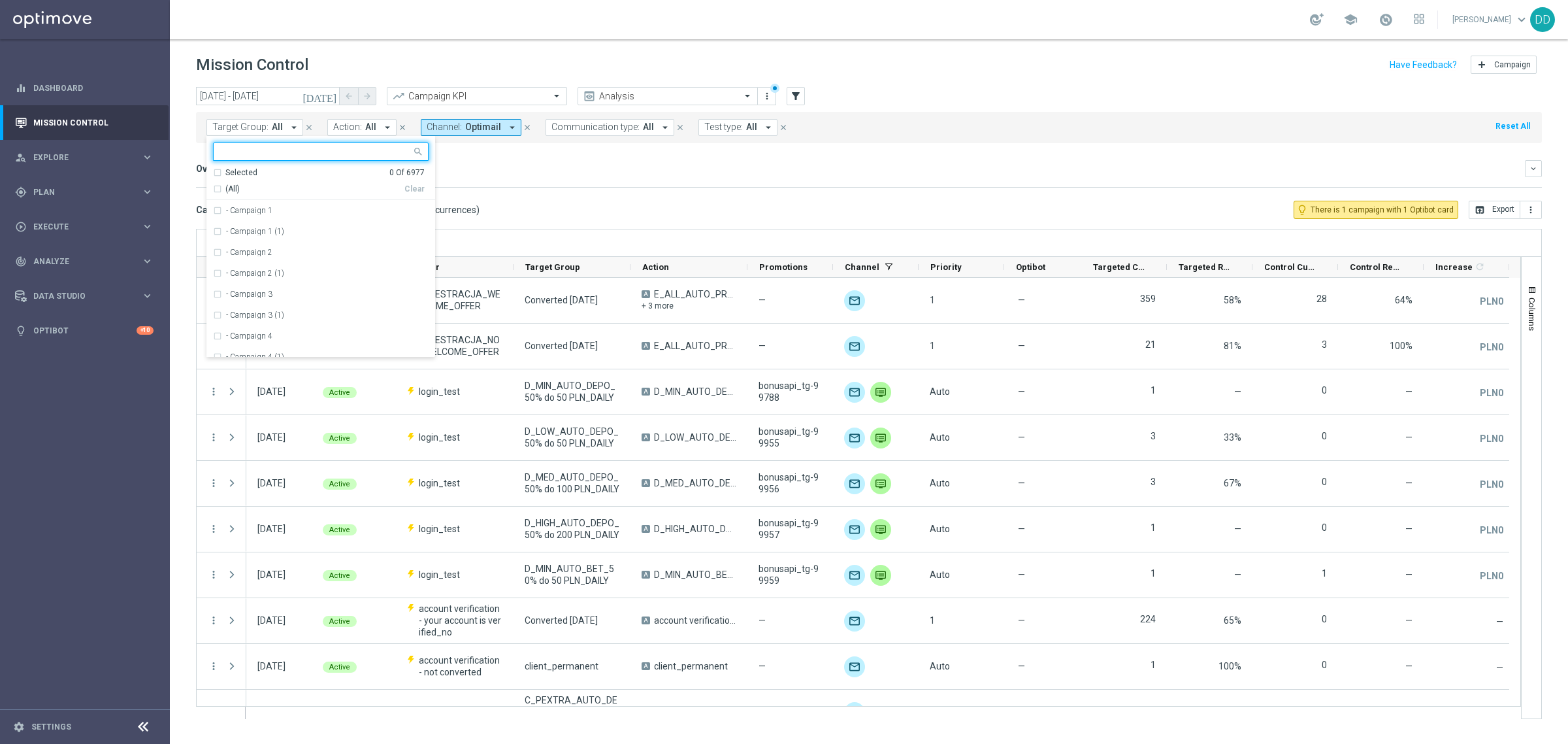
click at [243, 154] on input "text" at bounding box center [316, 152] width 191 height 11
type input "U"
click at [219, 186] on div "(All Search Results)" at bounding box center [309, 189] width 191 height 11
type input "AUTO"
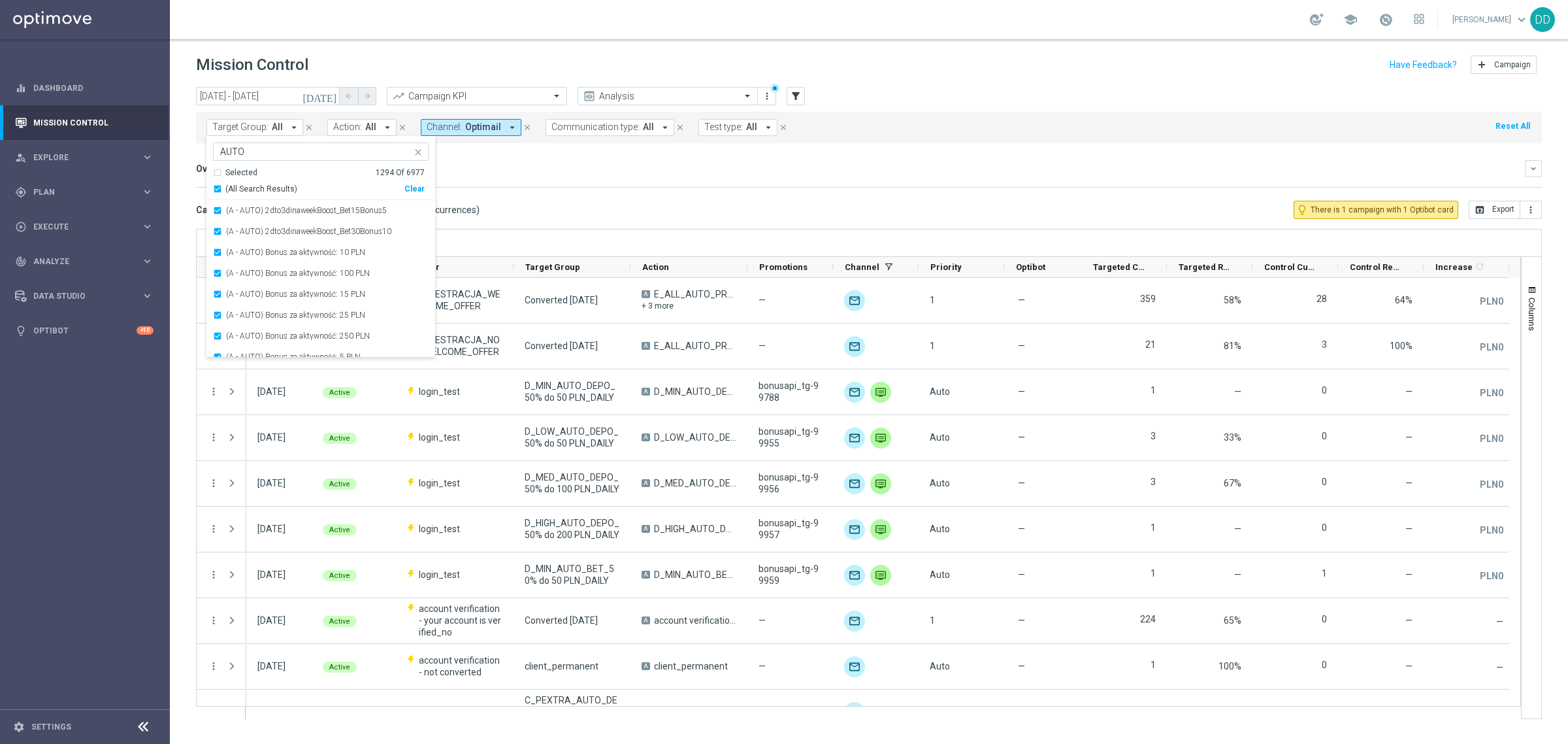
click at [554, 173] on div "Overview: Analysis arrow_drop_down" at bounding box center [860, 168] width 1329 height 11
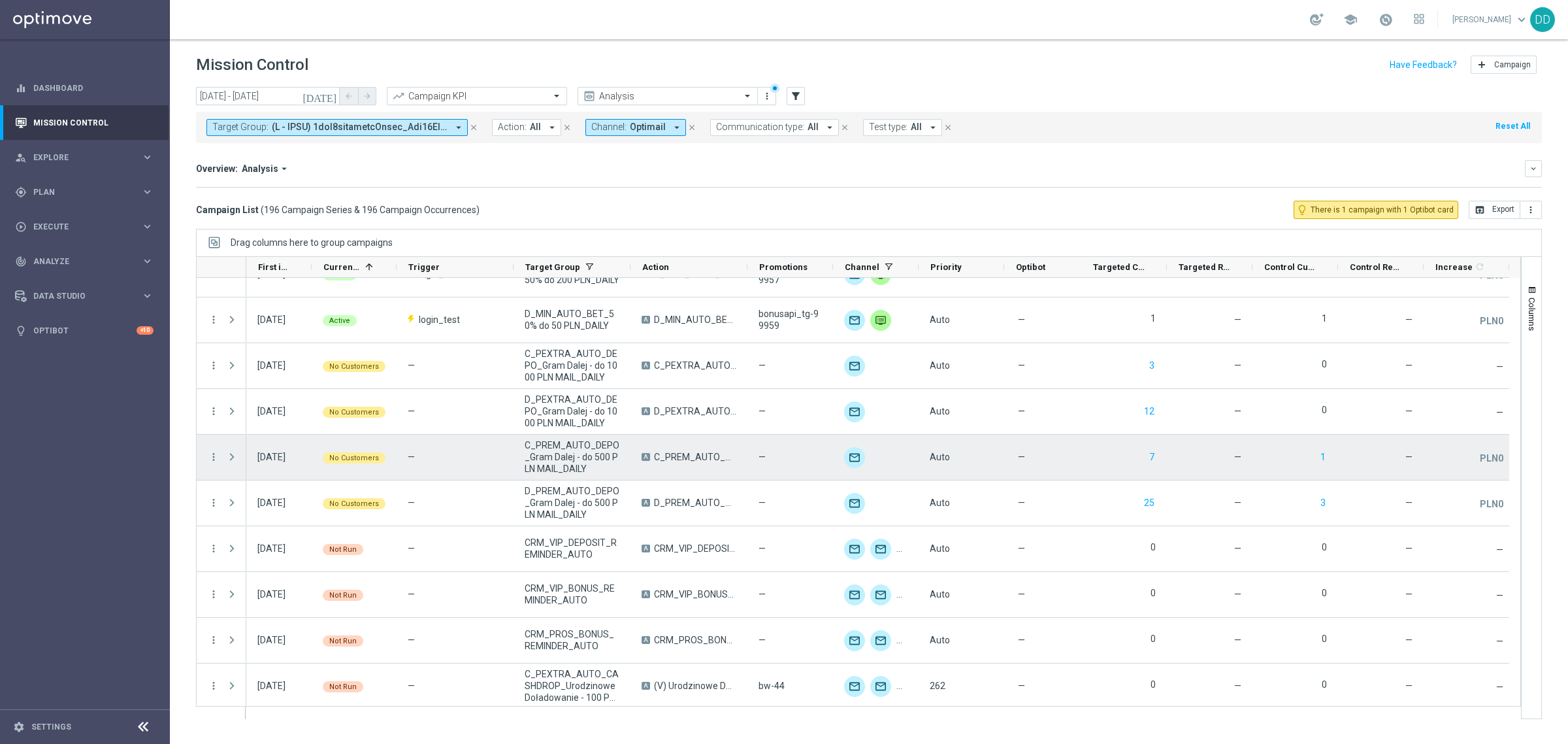
scroll to position [245, 0]
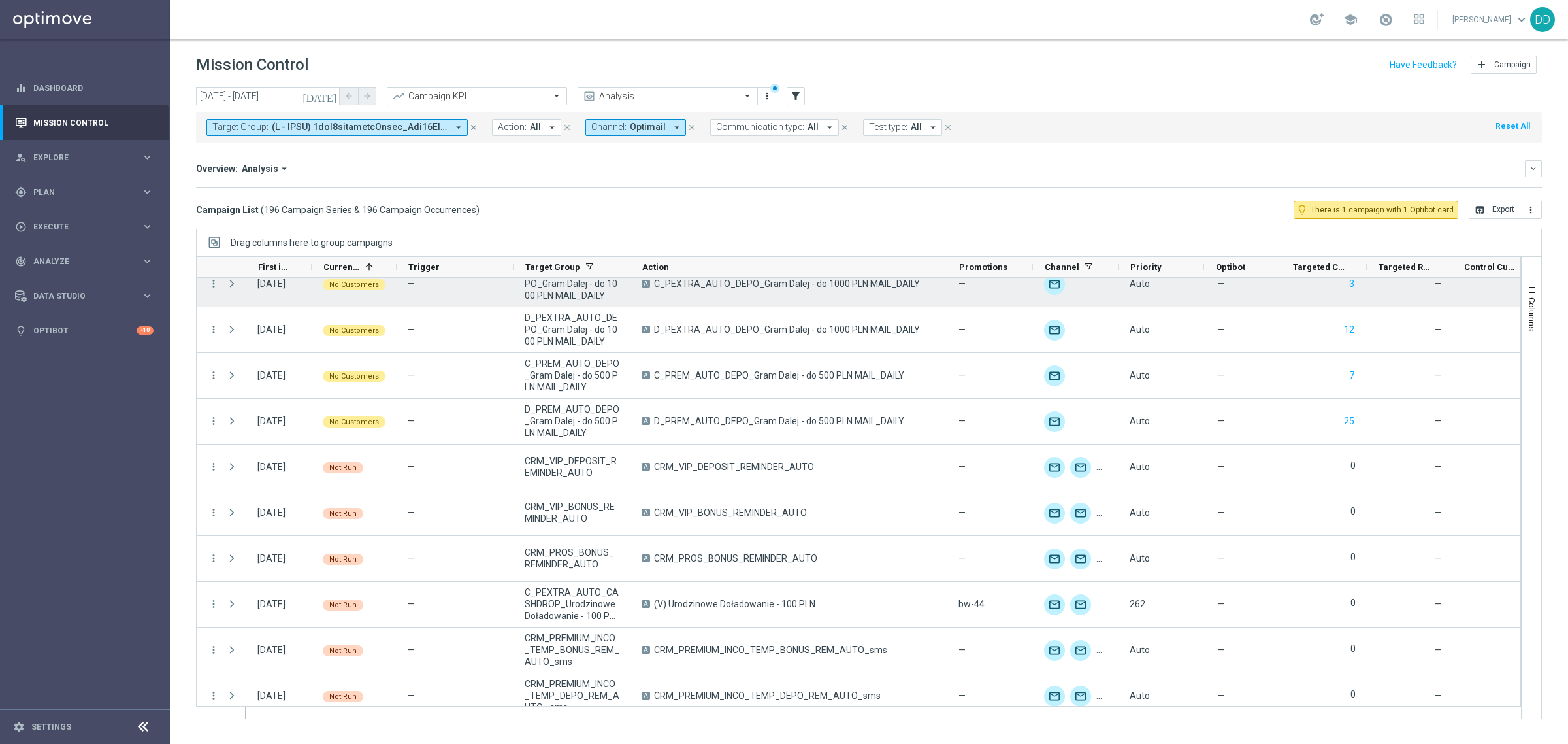
drag, startPoint x: 745, startPoint y: 266, endPoint x: 960, endPoint y: 283, distance: 215.7
click at [960, 283] on div at bounding box center [858, 487] width 1325 height 463
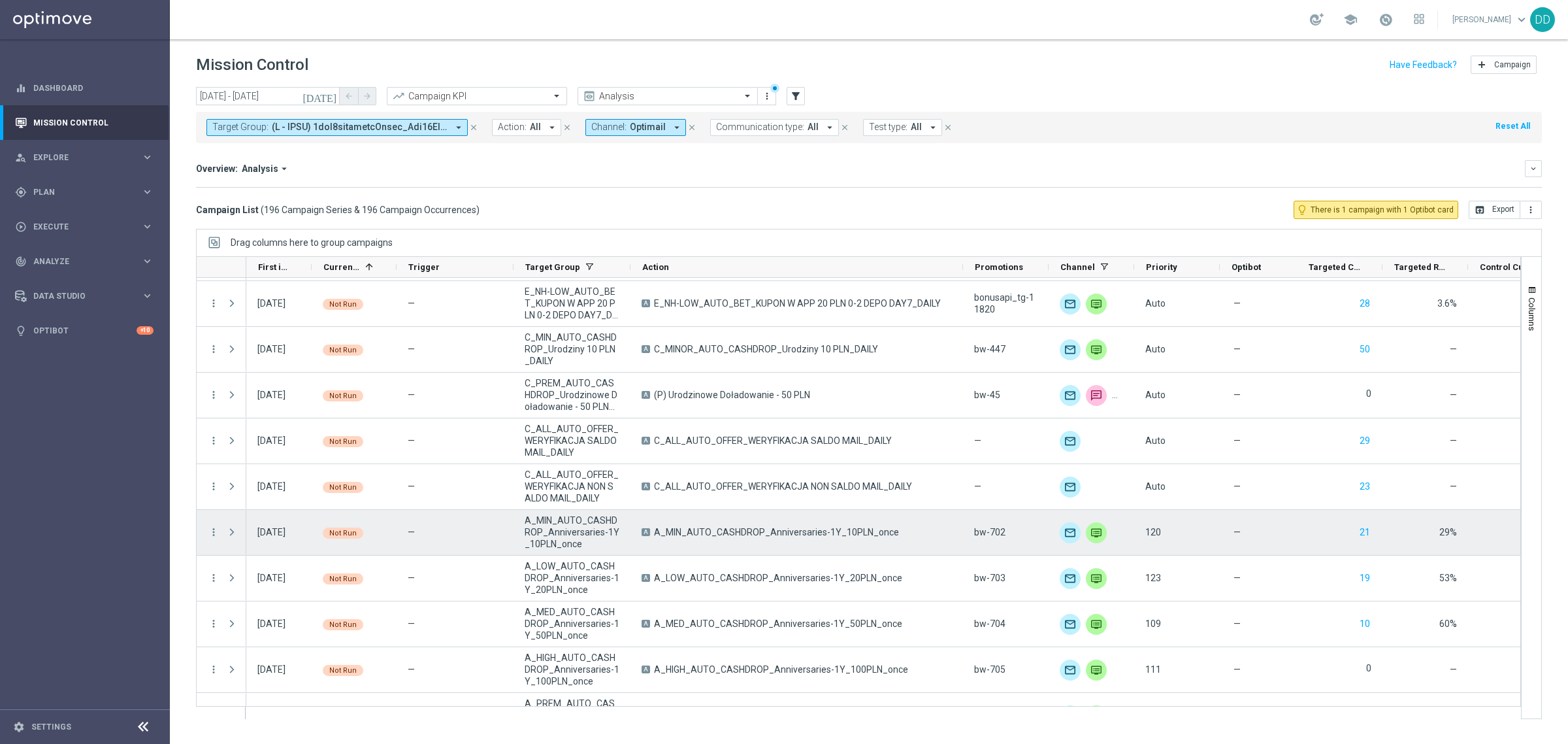
scroll to position [1634, 0]
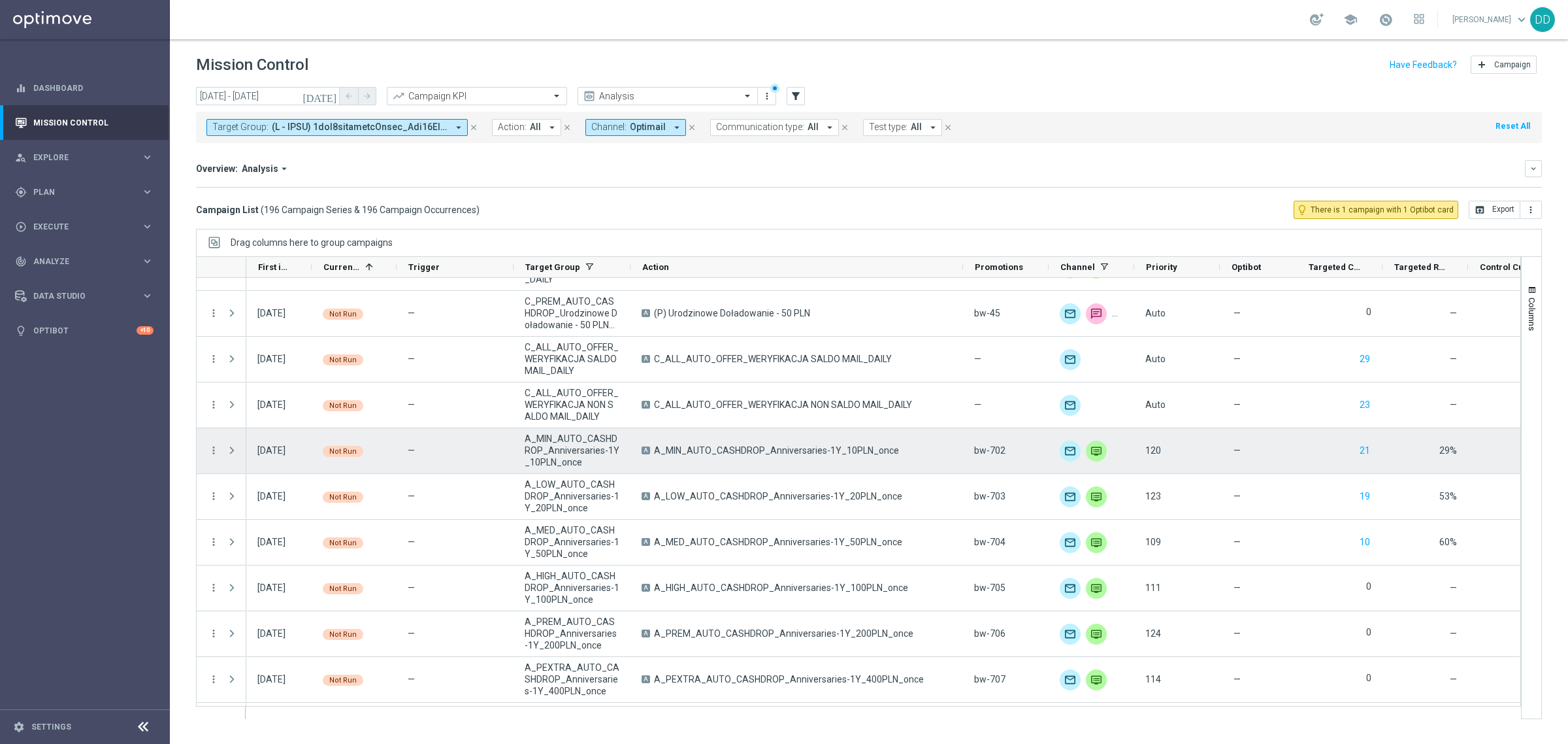
drag, startPoint x: 910, startPoint y: 455, endPoint x: 652, endPoint y: 450, distance: 258.0
click at [652, 450] on div "A A_MIN_AUTO_CASHDROP_Anniversaries-1Y_10PLN_once" at bounding box center [797, 450] width 333 height 45
copy span "A_MIN_AUTO_CASHDROP_Anniversaries-1Y_10PLN_once"
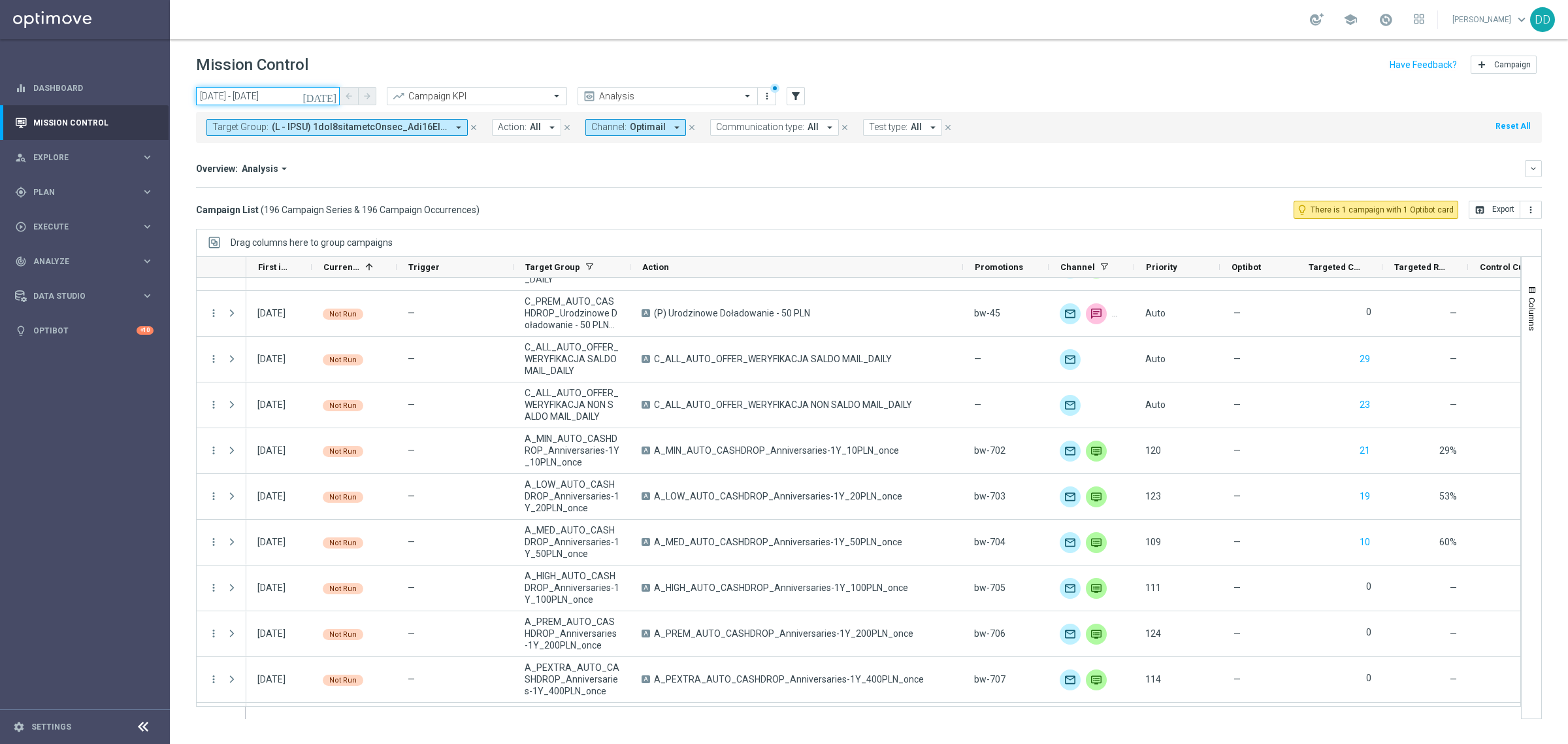
click at [290, 97] on input "[DATE] - [DATE]" at bounding box center [268, 96] width 144 height 18
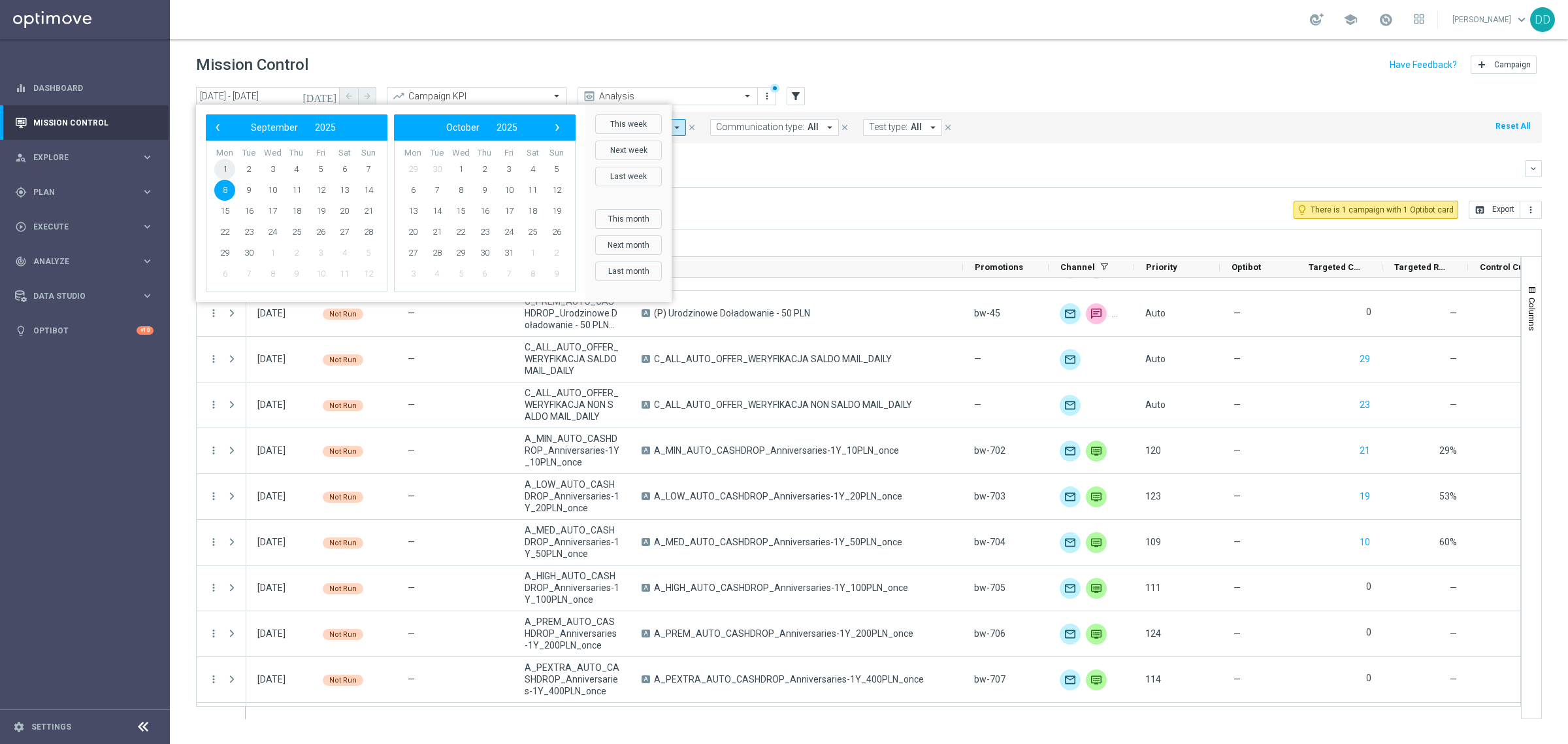
click at [226, 167] on span "1" at bounding box center [224, 169] width 21 height 21
click at [226, 189] on span "8" at bounding box center [224, 190] width 21 height 21
type input "[DATE] - [DATE]"
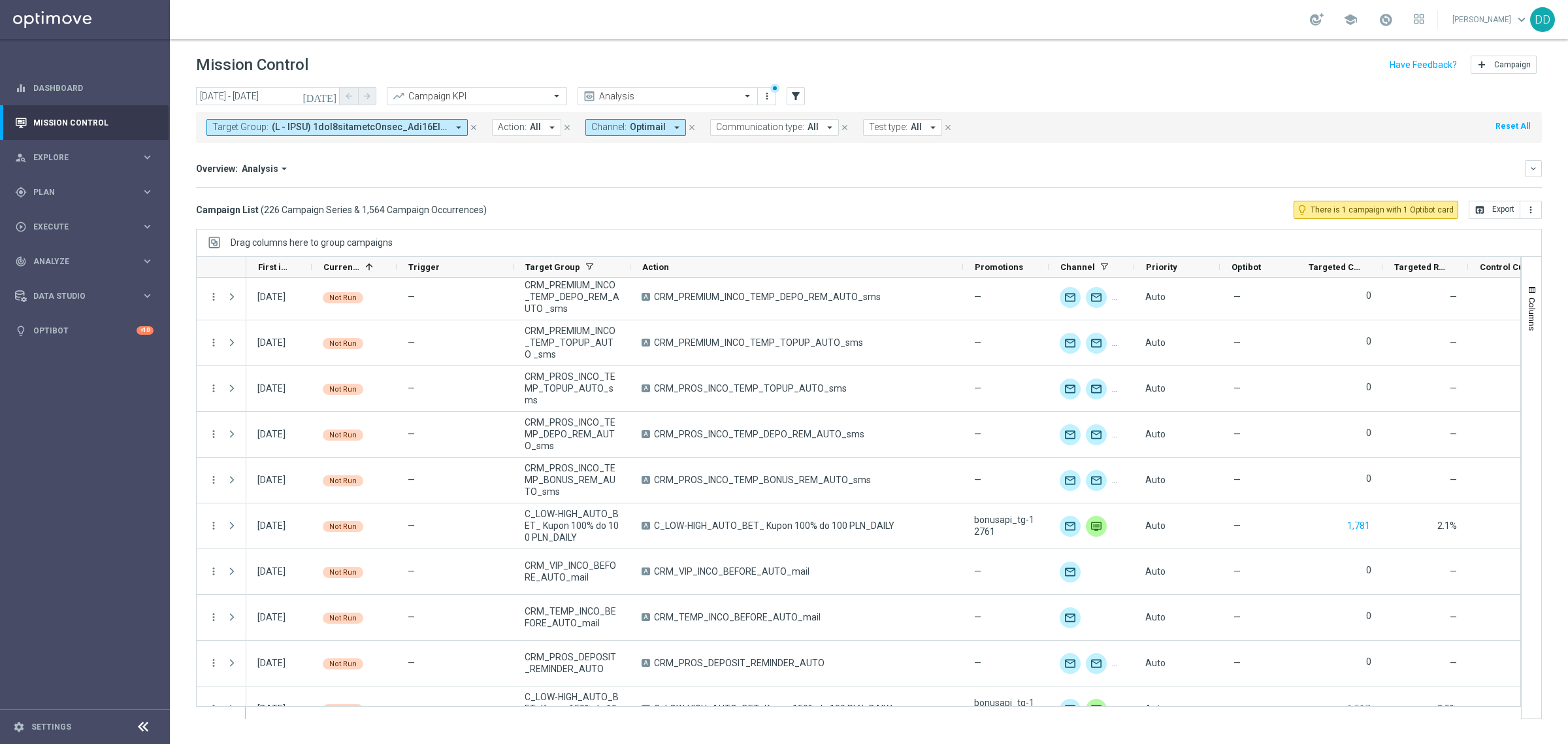
scroll to position [408, 0]
